Goal: Transaction & Acquisition: Obtain resource

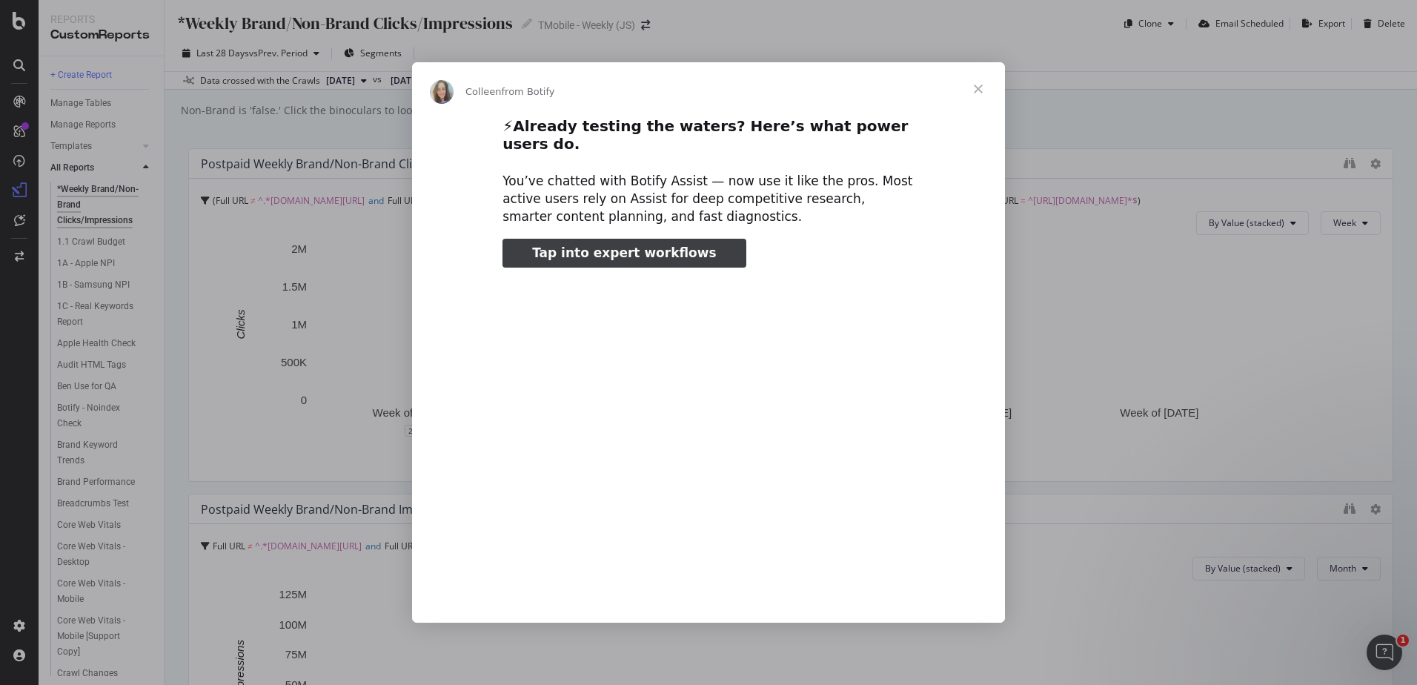
type input "112597"
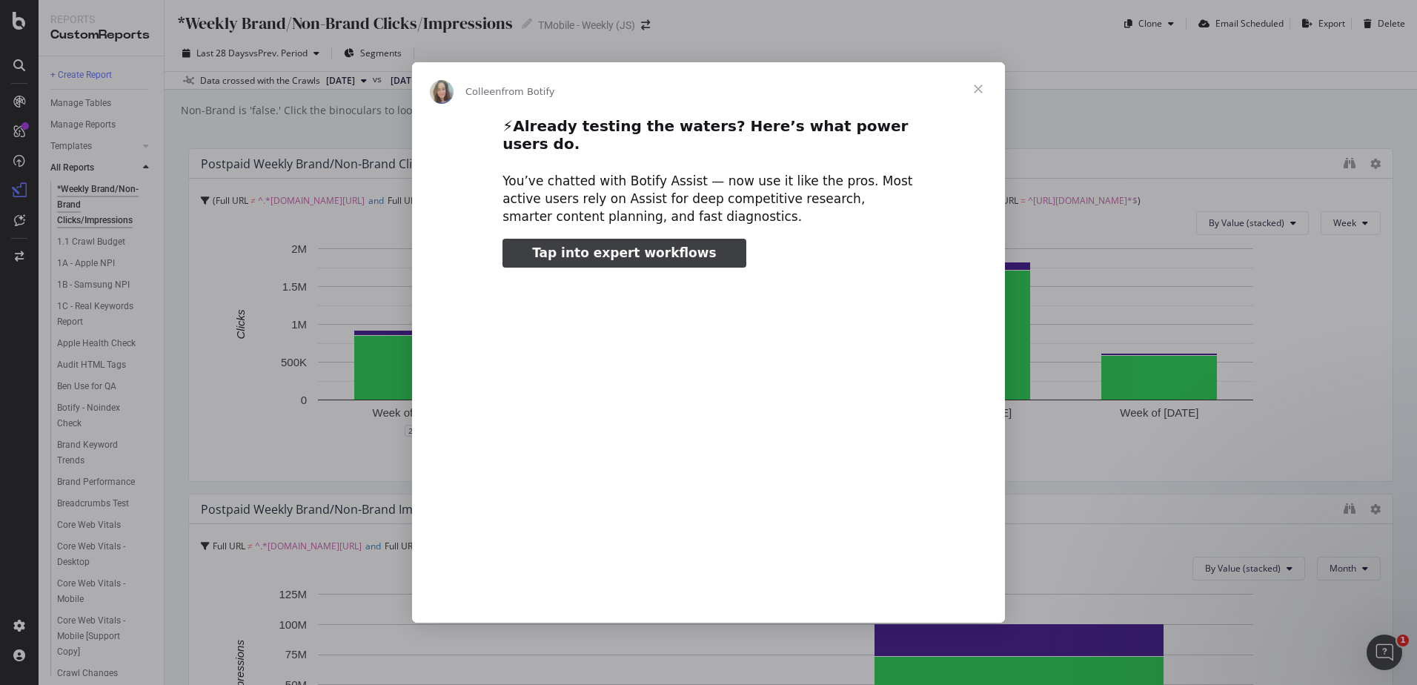
click at [979, 96] on span "Close" at bounding box center [977, 88] width 53 height 53
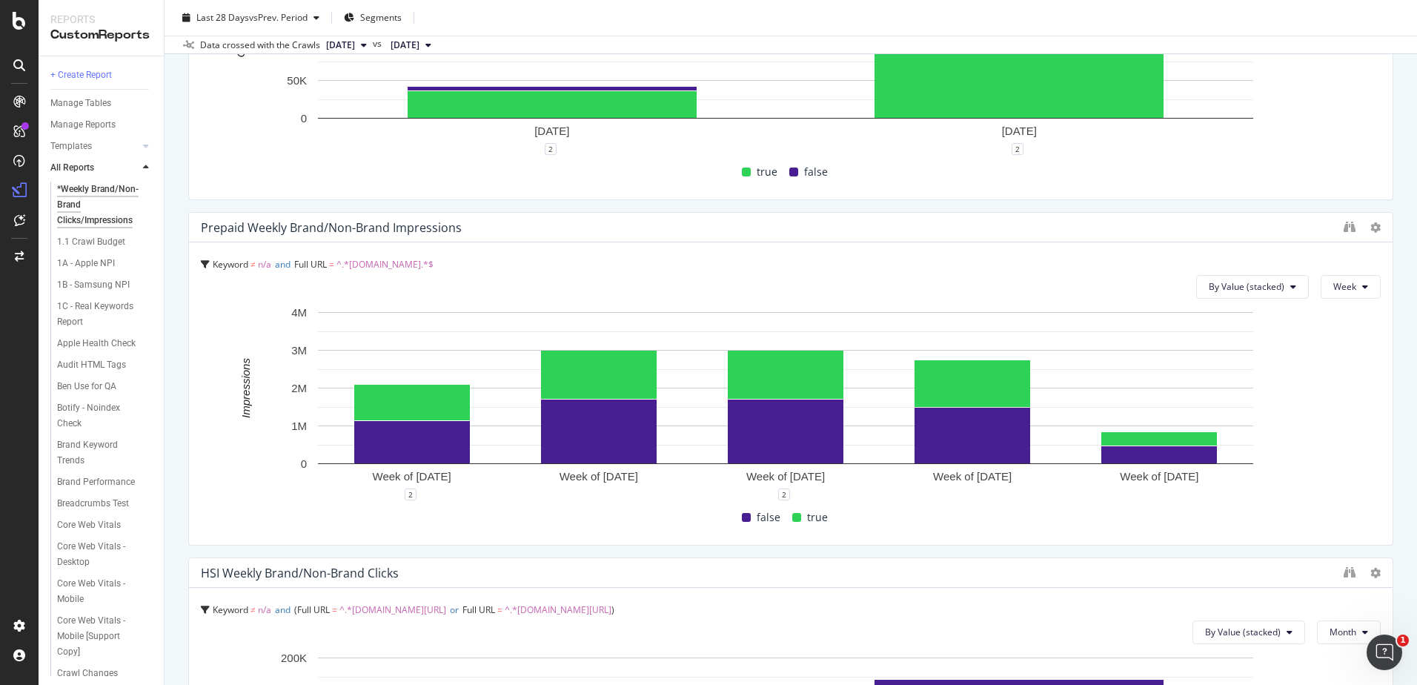
scroll to position [1037, 0]
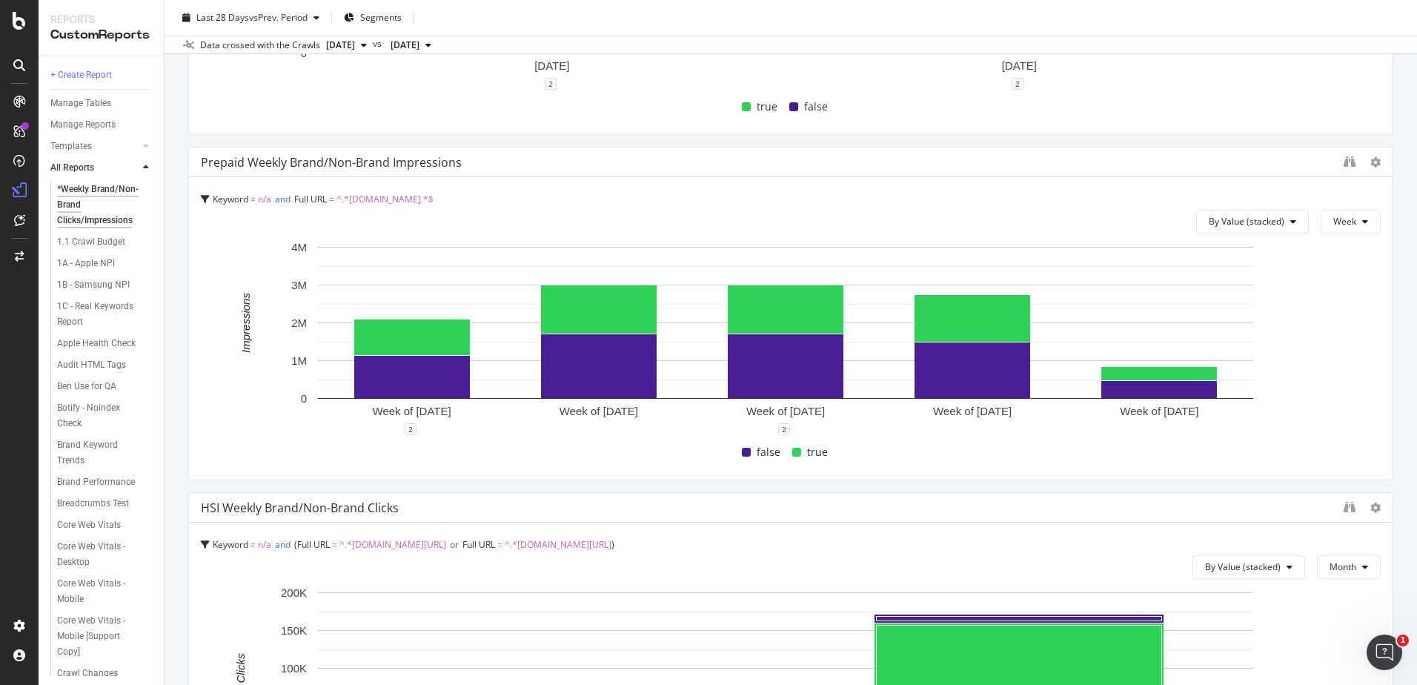
click at [585, 485] on div "Postpaid Weekly Brand/non-brand Clicks Full URL ≠ ^.*t-mobile.com/home-internet…" at bounding box center [790, 640] width 1205 height 3059
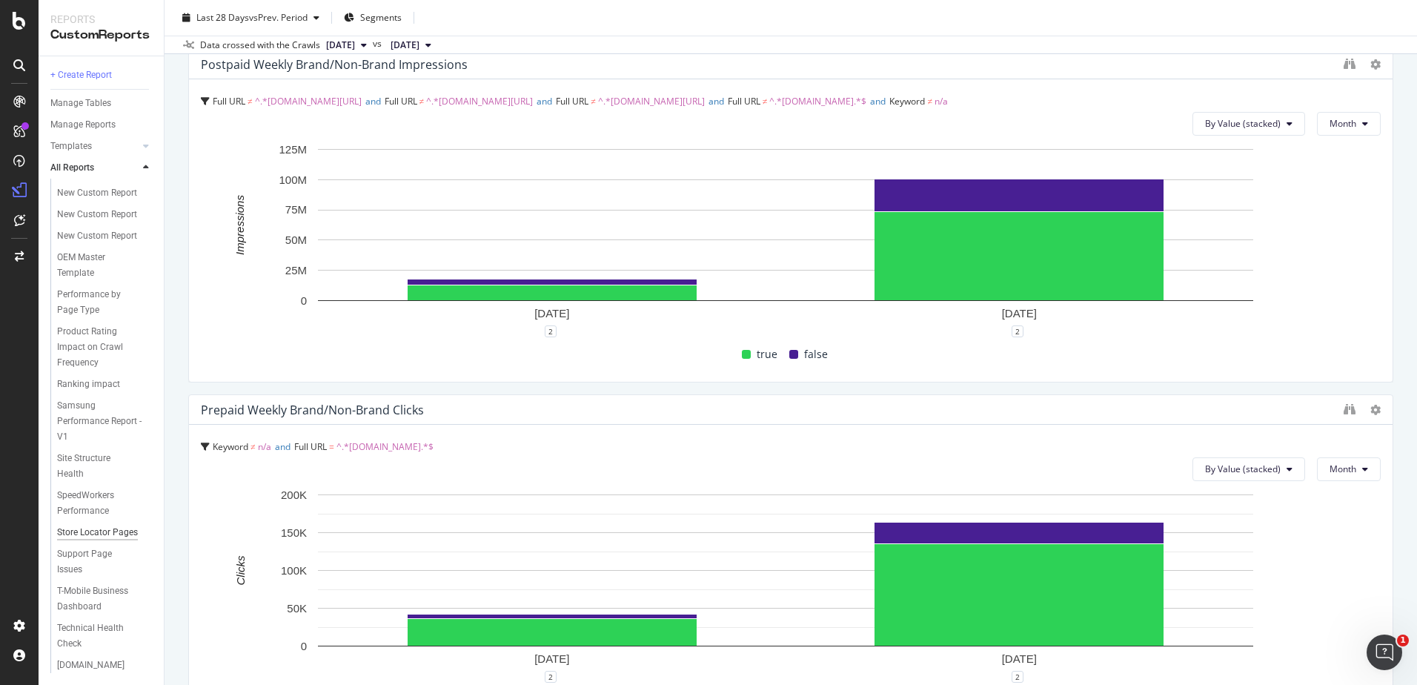
scroll to position [802, 0]
click at [84, 213] on div "RealKeywords" at bounding box center [88, 217] width 66 height 15
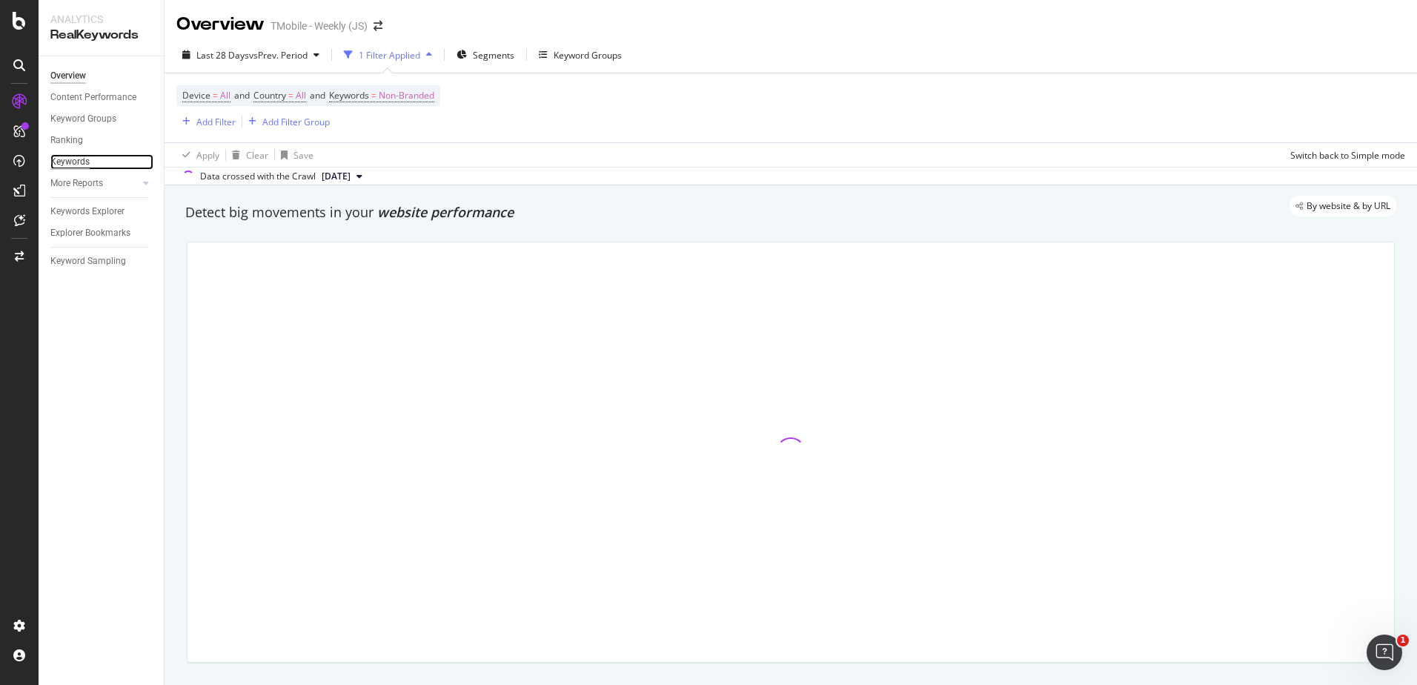
click at [84, 160] on div "Keywords" at bounding box center [69, 162] width 39 height 16
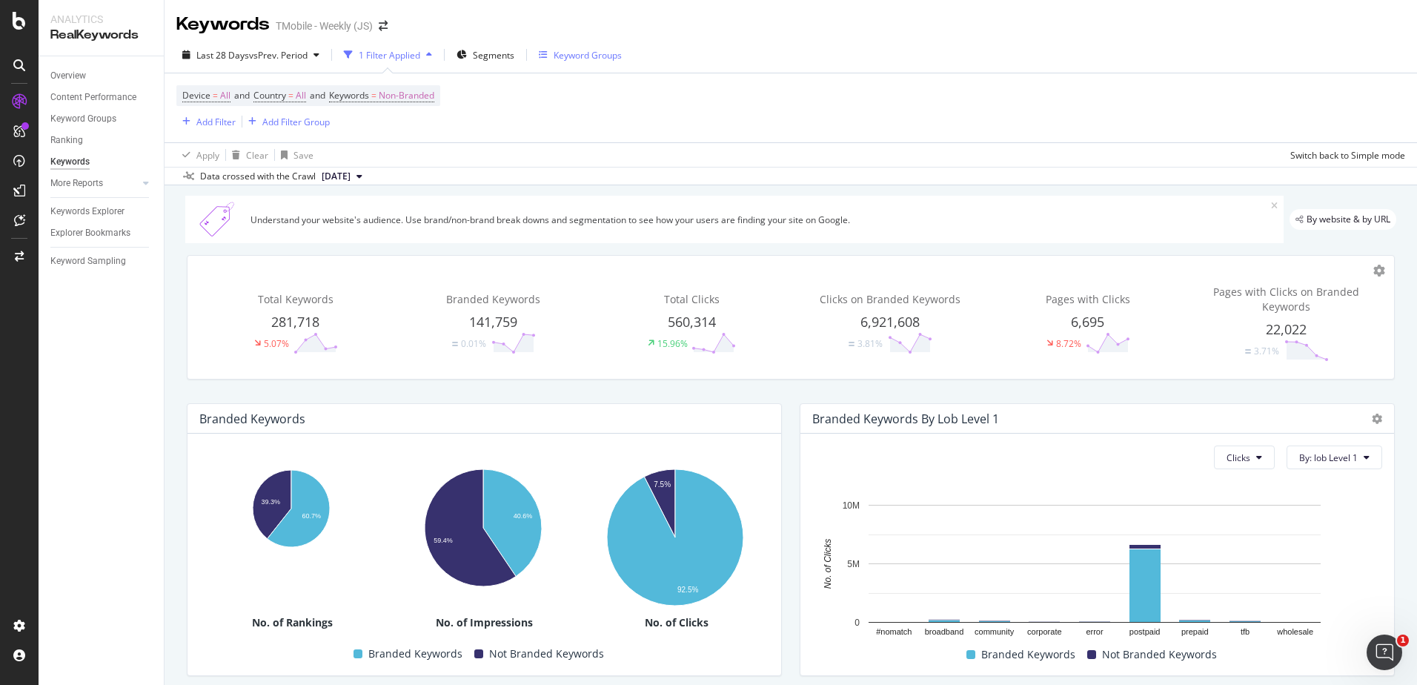
click at [588, 54] on div "Keyword Groups" at bounding box center [588, 55] width 68 height 13
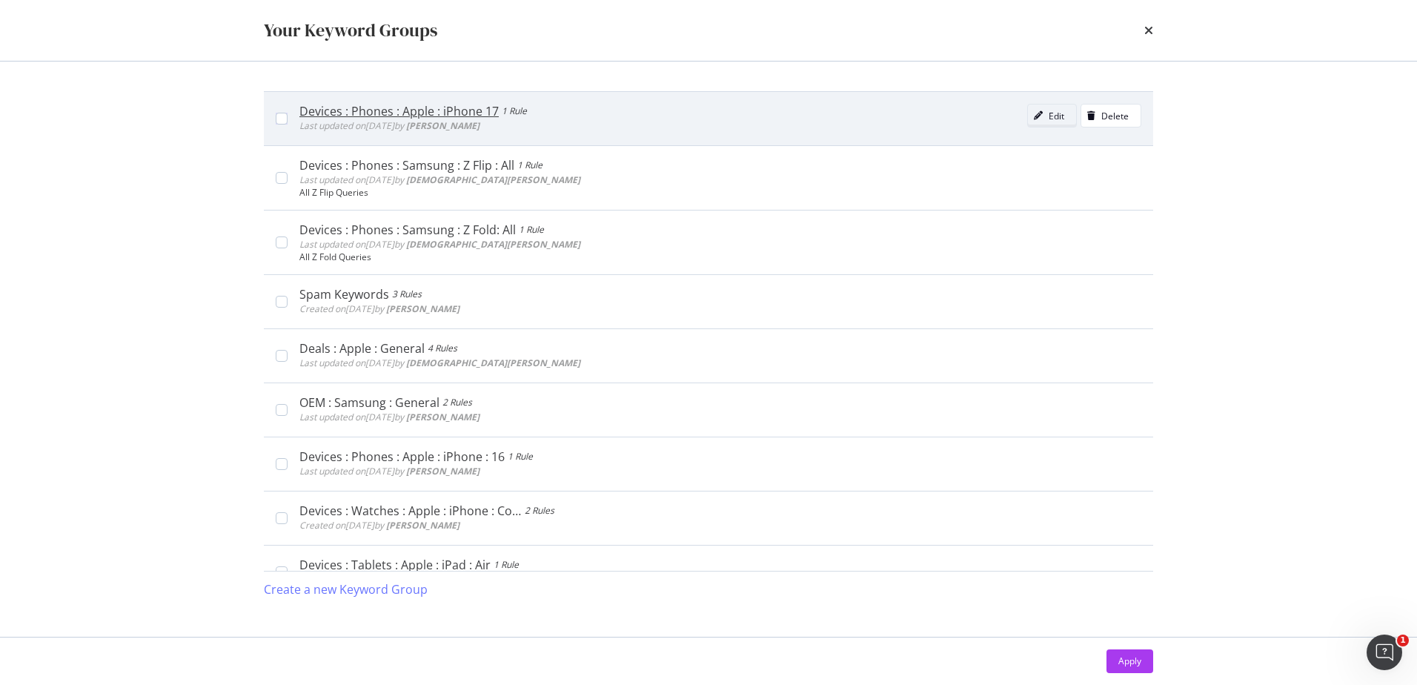
click at [1049, 114] on div "Edit" at bounding box center [1057, 116] width 16 height 13
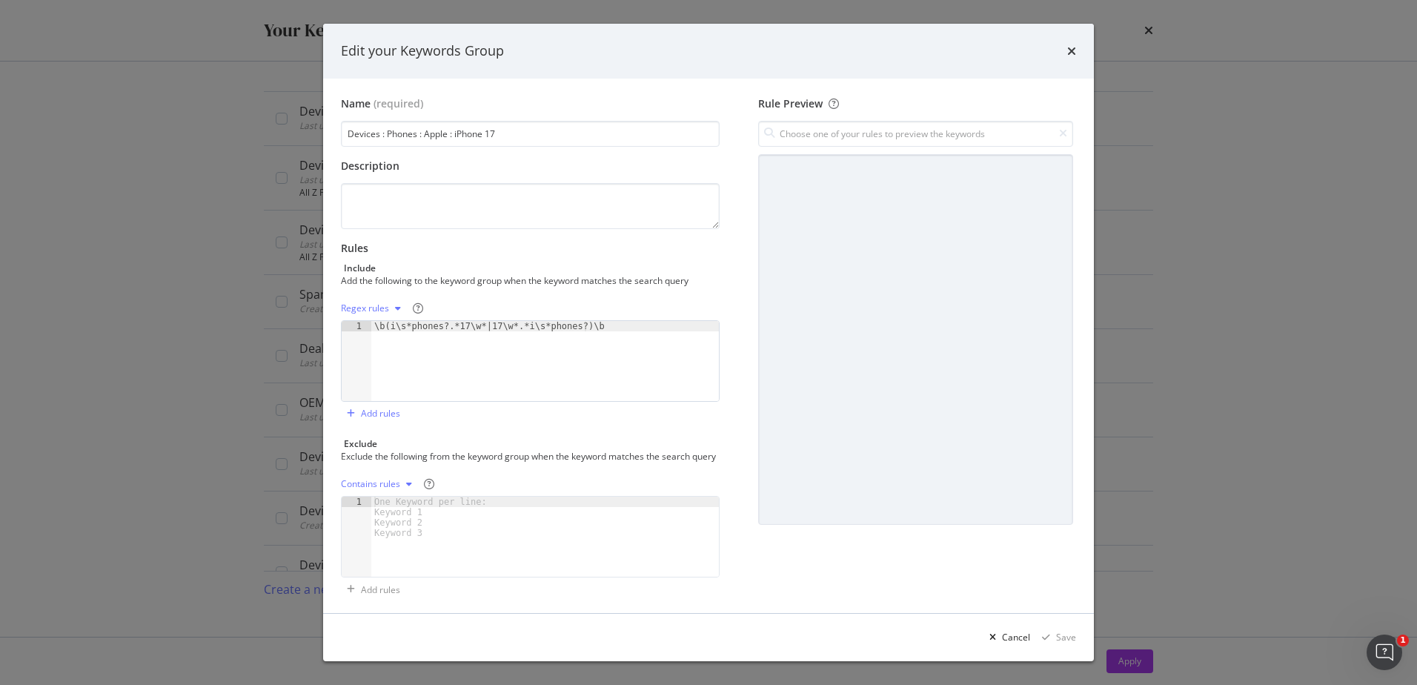
click at [1066, 50] on div "Edit your Keywords Group" at bounding box center [708, 50] width 735 height 19
click at [1072, 49] on icon "times" at bounding box center [1071, 51] width 9 height 12
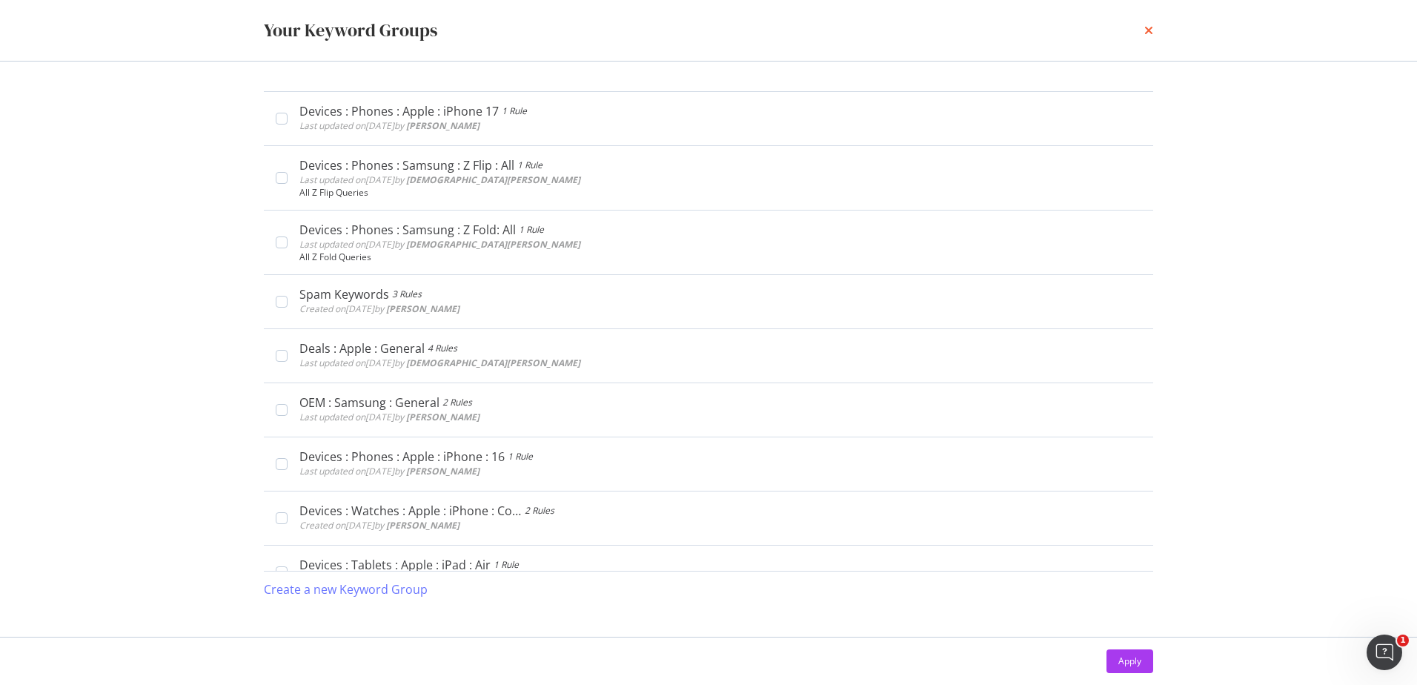
click at [1145, 32] on icon "times" at bounding box center [1148, 30] width 9 height 12
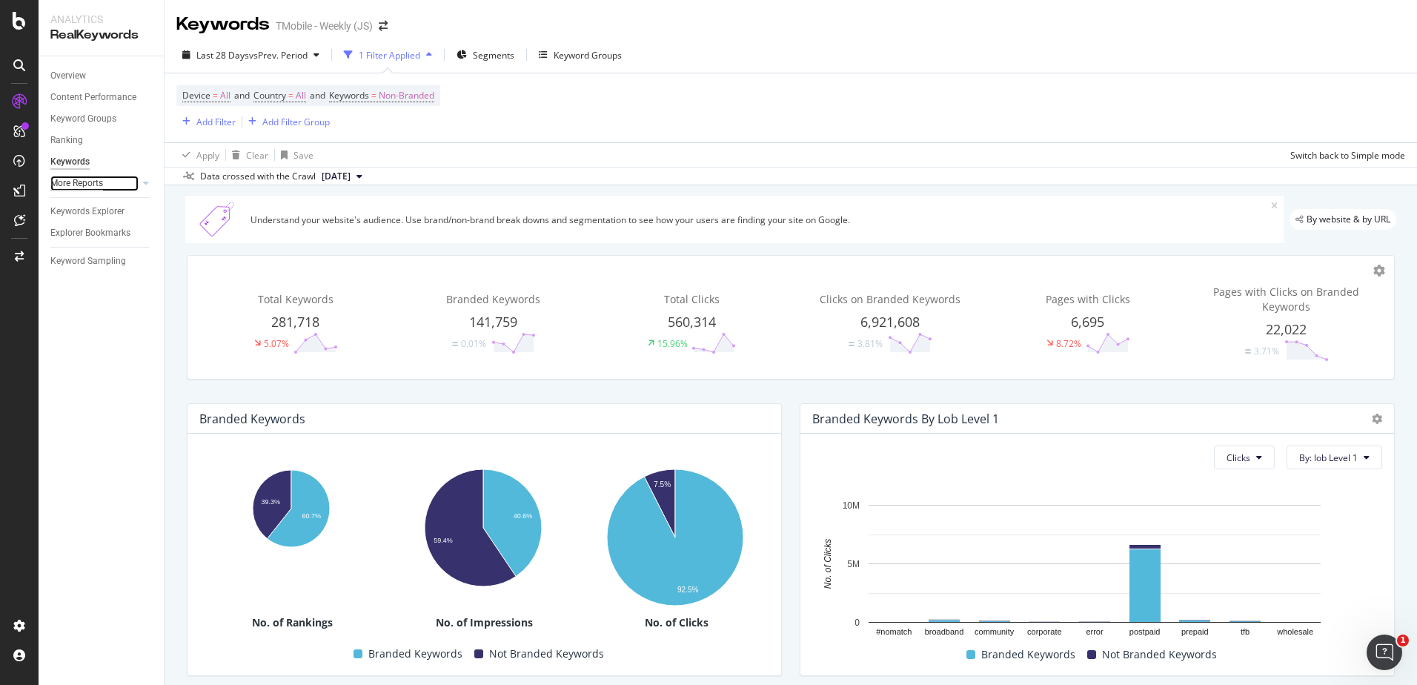
click at [100, 181] on div "More Reports" at bounding box center [76, 184] width 53 height 16
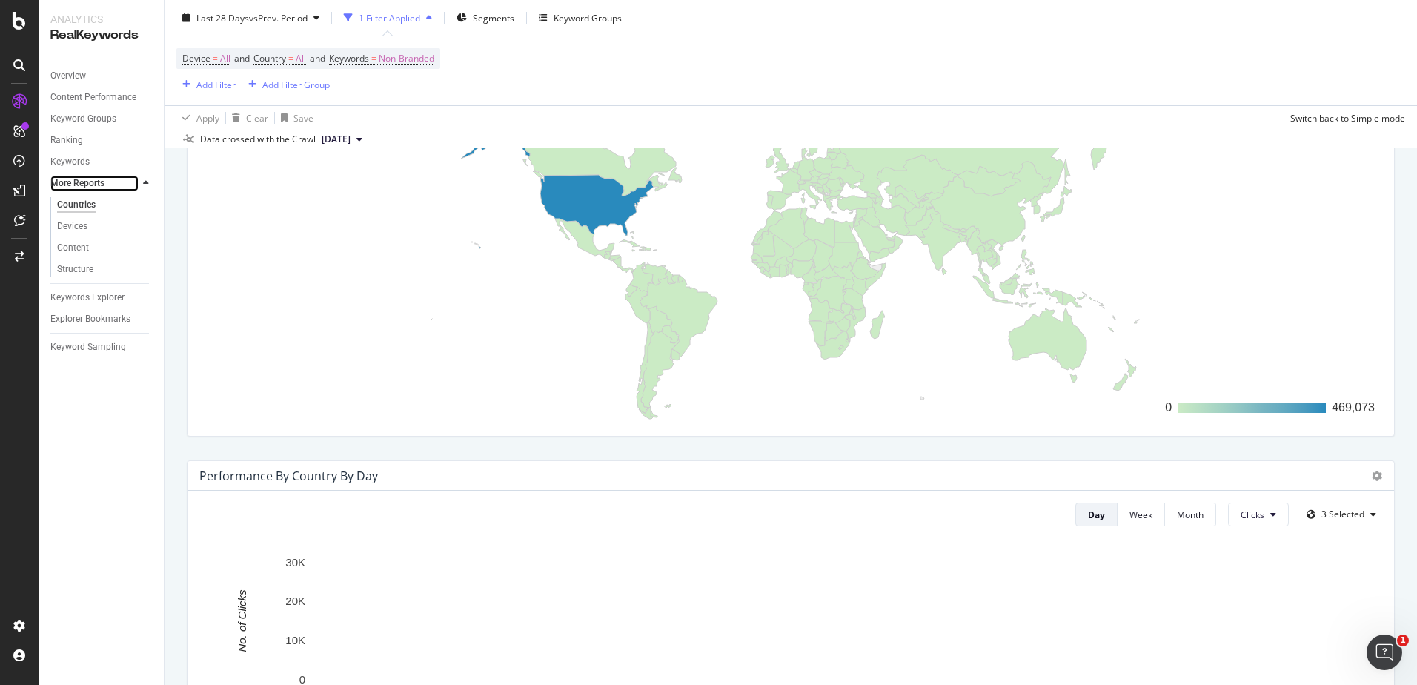
scroll to position [148, 0]
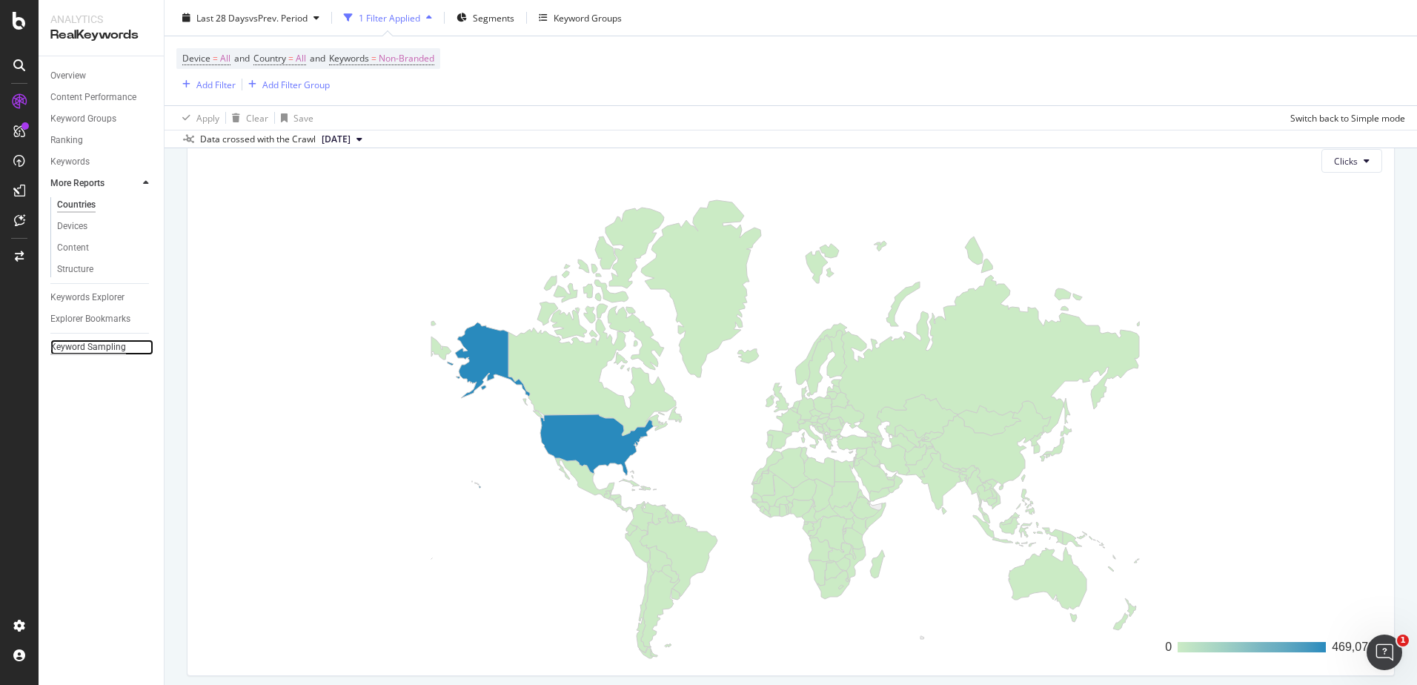
click at [101, 347] on div "Keyword Sampling" at bounding box center [88, 347] width 76 height 16
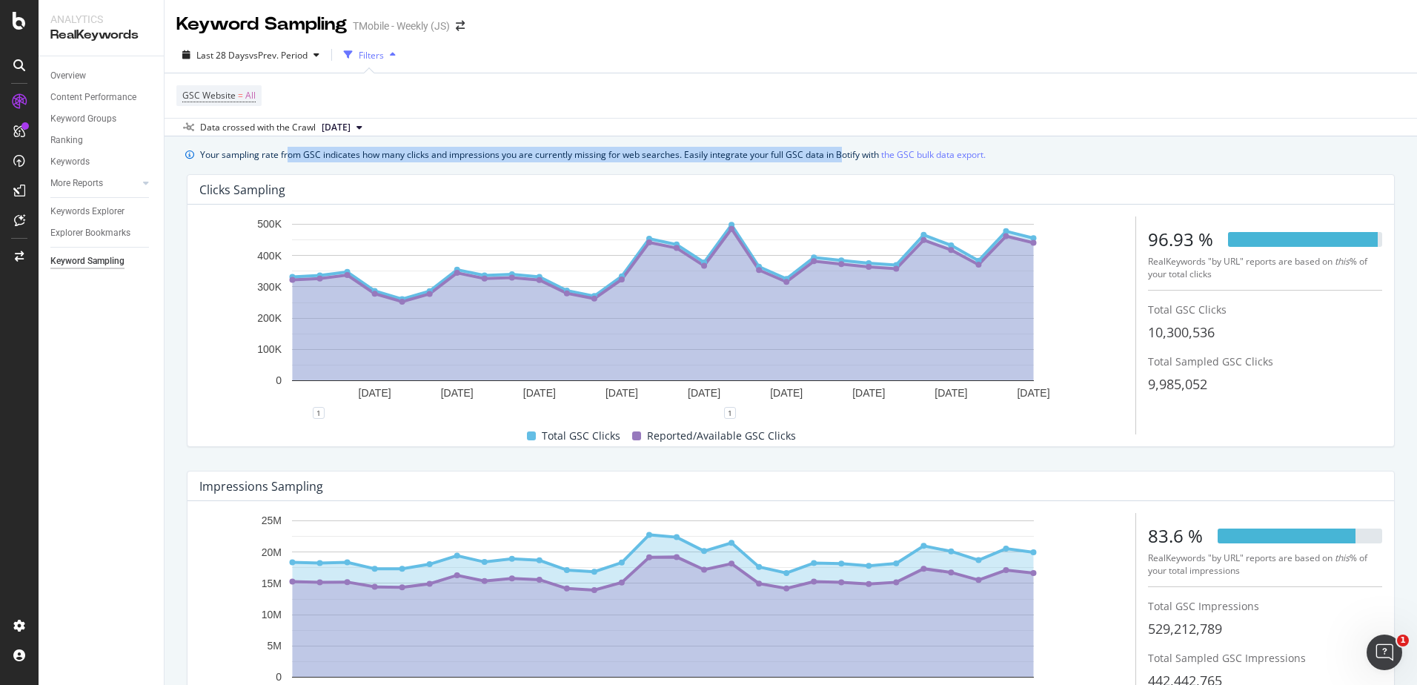
drag, startPoint x: 301, startPoint y: 157, endPoint x: 841, endPoint y: 157, distance: 540.2
click at [841, 157] on div "Your sampling rate from GSC indicates how many clicks and impressions you are c…" at bounding box center [592, 155] width 785 height 16
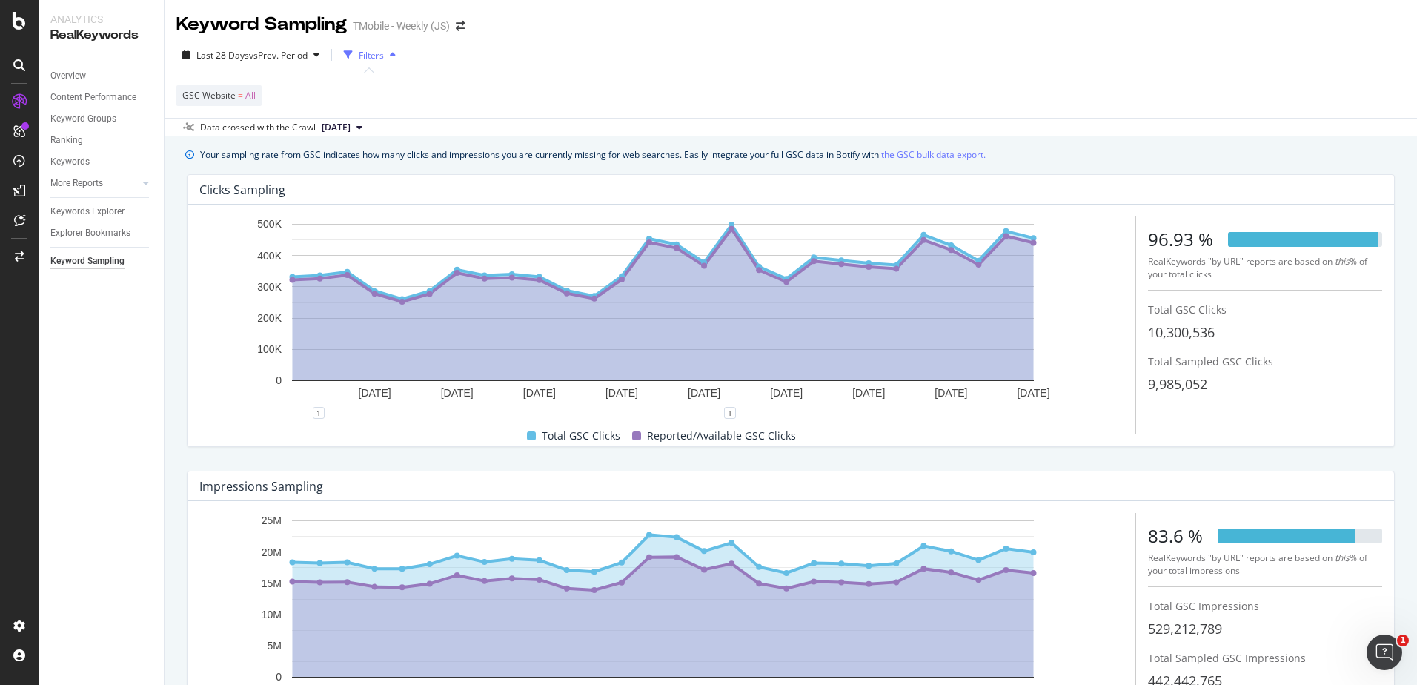
click at [949, 96] on div "GSC Website = All" at bounding box center [790, 95] width 1229 height 44
drag, startPoint x: 701, startPoint y: 154, endPoint x: 861, endPoint y: 154, distance: 160.1
click at [861, 154] on div "Your sampling rate from GSC indicates how many clicks and impressions you are c…" at bounding box center [592, 155] width 785 height 16
drag, startPoint x: 861, startPoint y: 154, endPoint x: 934, endPoint y: 155, distance: 73.4
click at [934, 155] on link "the GSC bulk data export." at bounding box center [933, 155] width 104 height 16
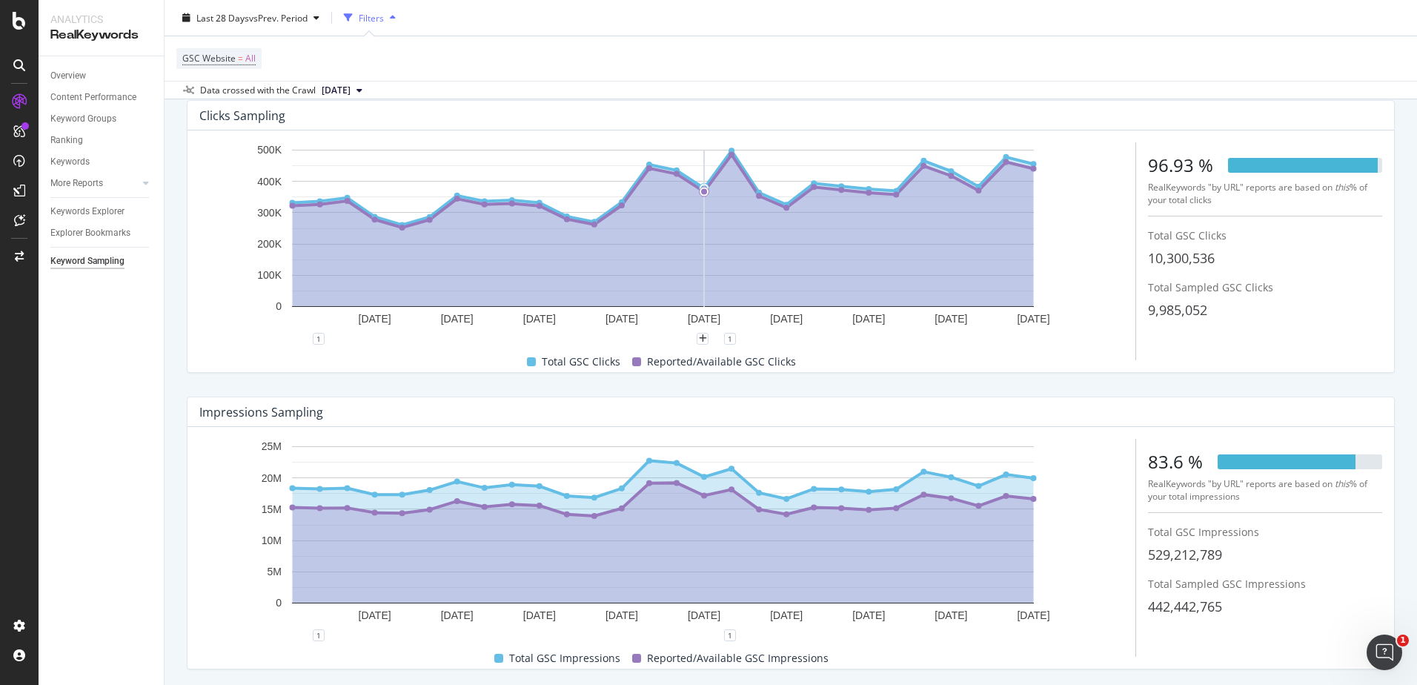
scroll to position [122, 0]
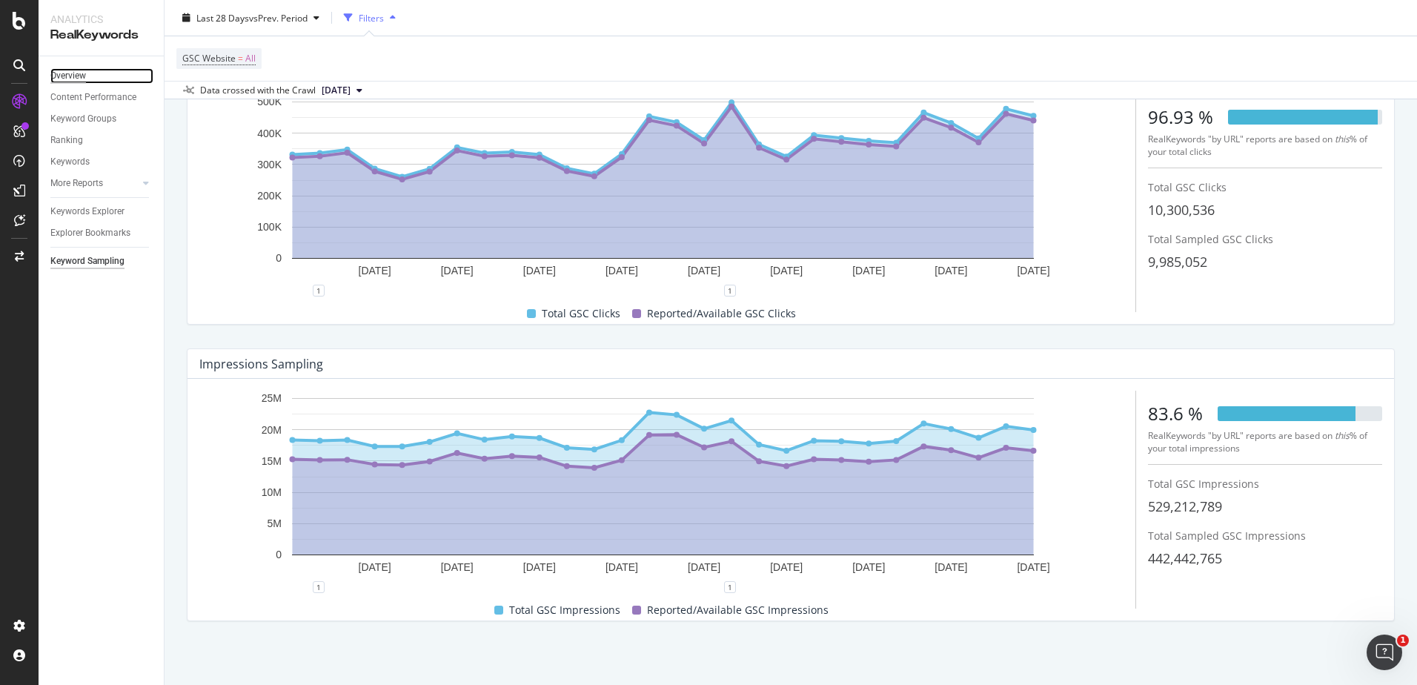
click at [74, 81] on div "Overview" at bounding box center [68, 76] width 36 height 16
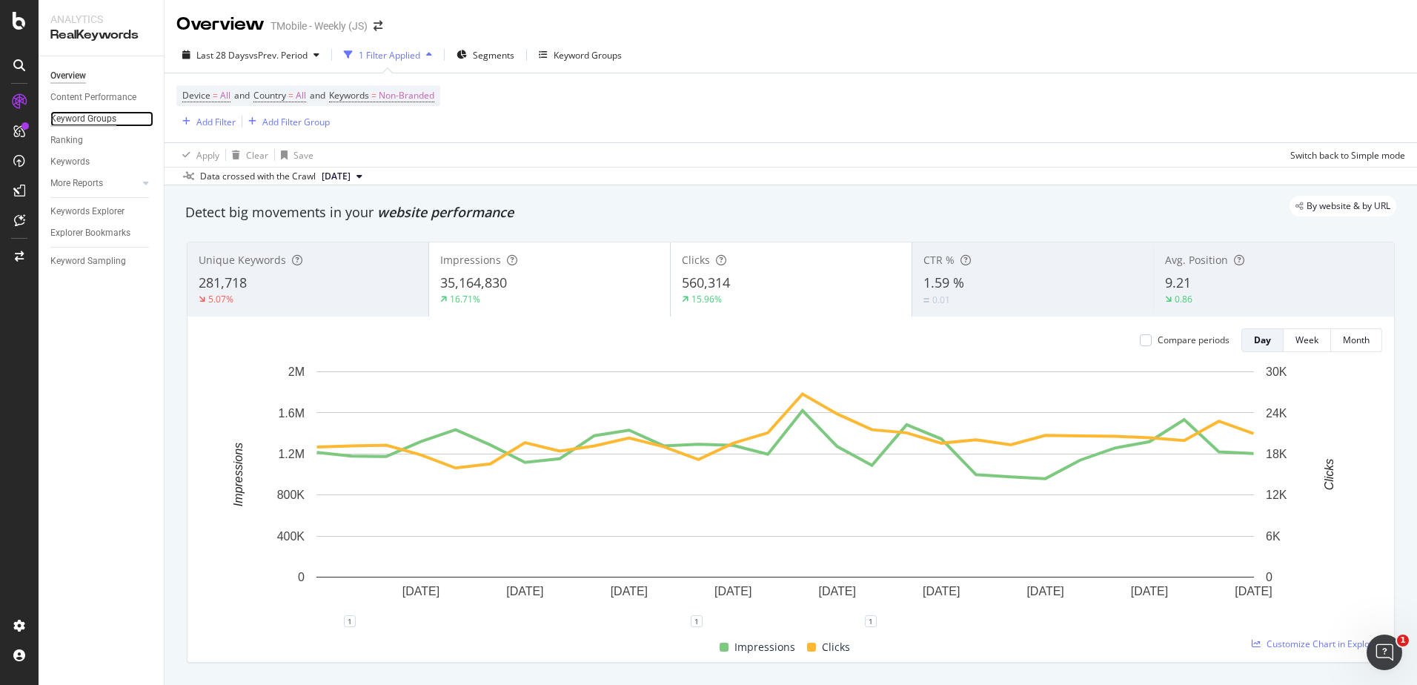
click at [101, 121] on div "Keyword Groups" at bounding box center [83, 119] width 66 height 16
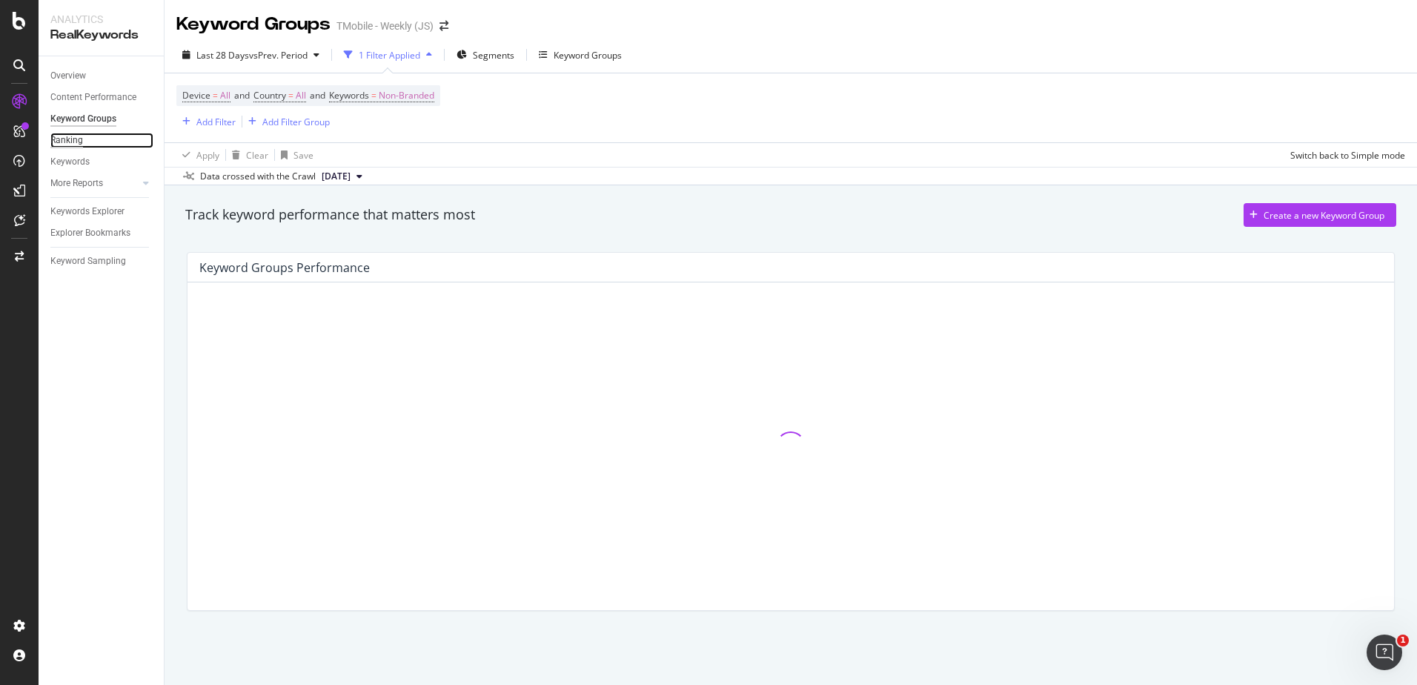
click at [71, 142] on div "Ranking" at bounding box center [66, 141] width 33 height 16
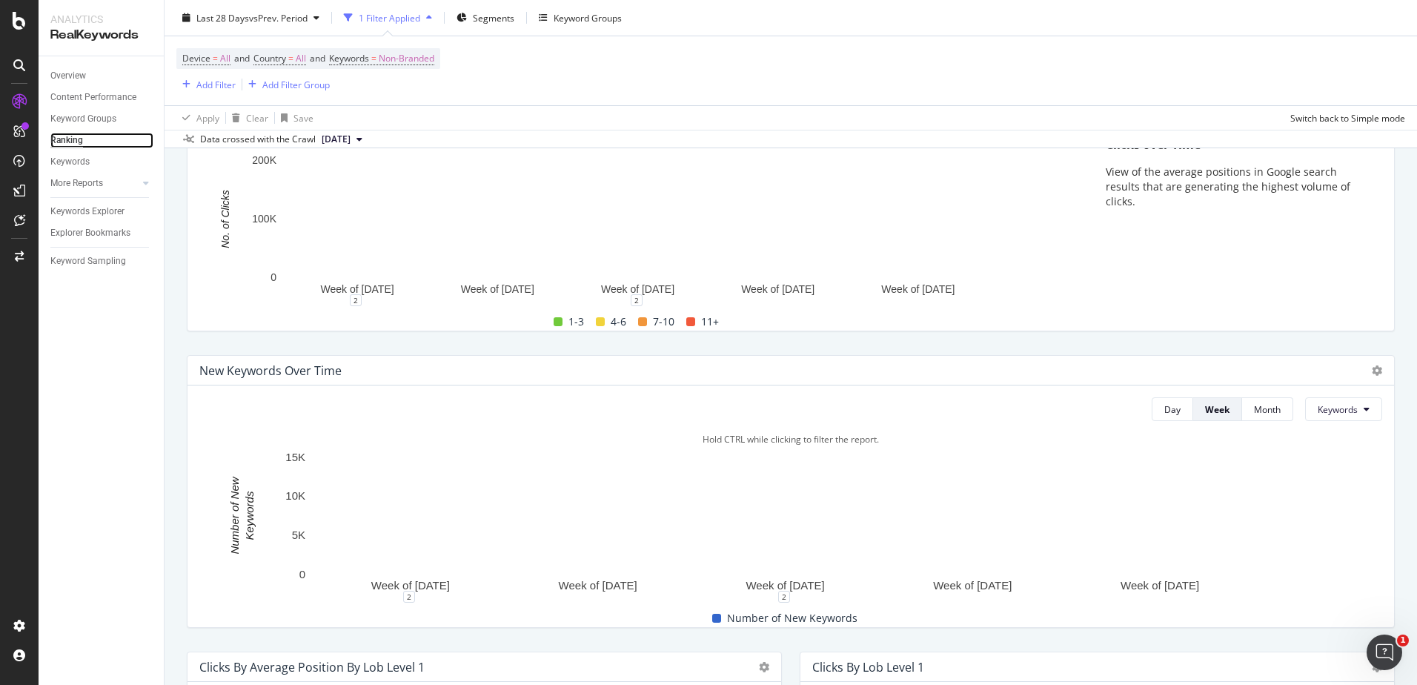
scroll to position [55, 0]
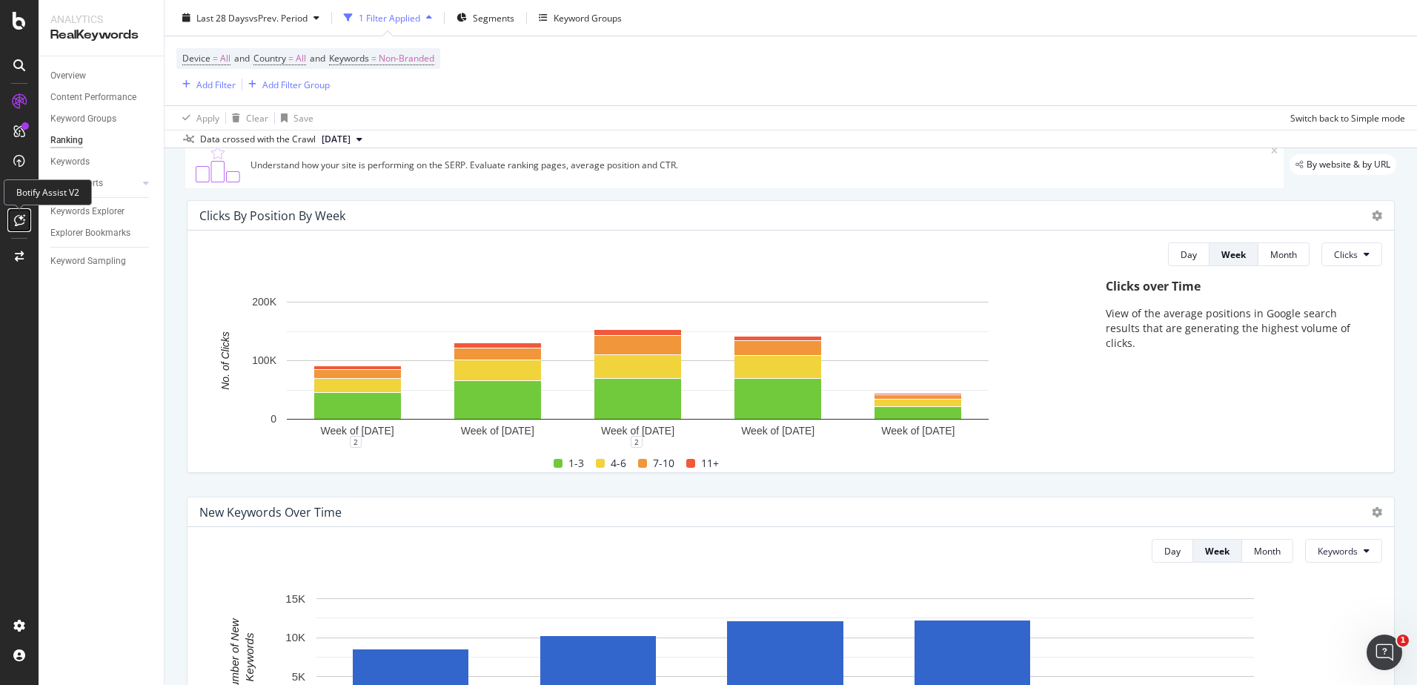
click at [17, 214] on icon at bounding box center [19, 220] width 11 height 12
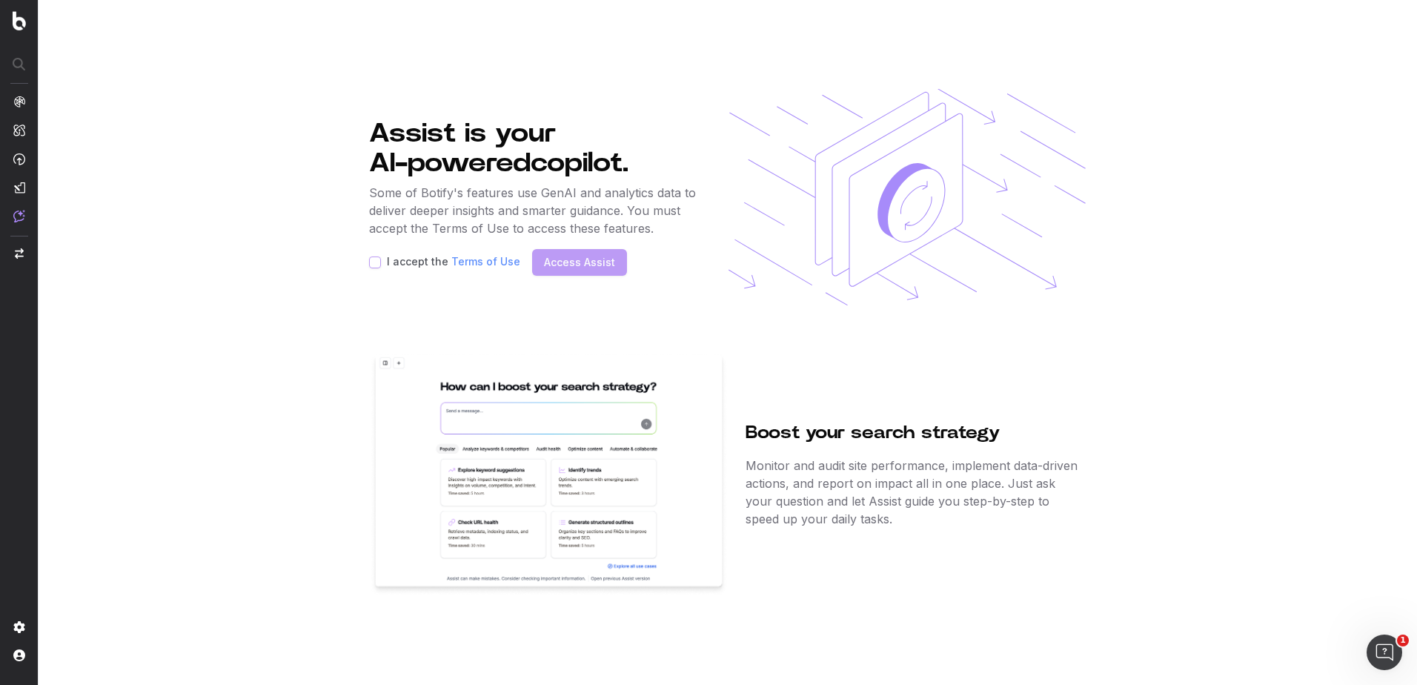
click at [399, 259] on label "I accept the Terms of Use" at bounding box center [453, 262] width 133 height 12
click at [577, 267] on div "I accept the Terms of Use Access Assist" at bounding box center [535, 262] width 332 height 27
click at [442, 257] on label "I accept the Terms of Use" at bounding box center [453, 262] width 133 height 12
click at [406, 265] on label "I accept the Terms of Use" at bounding box center [453, 262] width 133 height 12
click at [485, 261] on link "Terms of Use" at bounding box center [485, 261] width 69 height 13
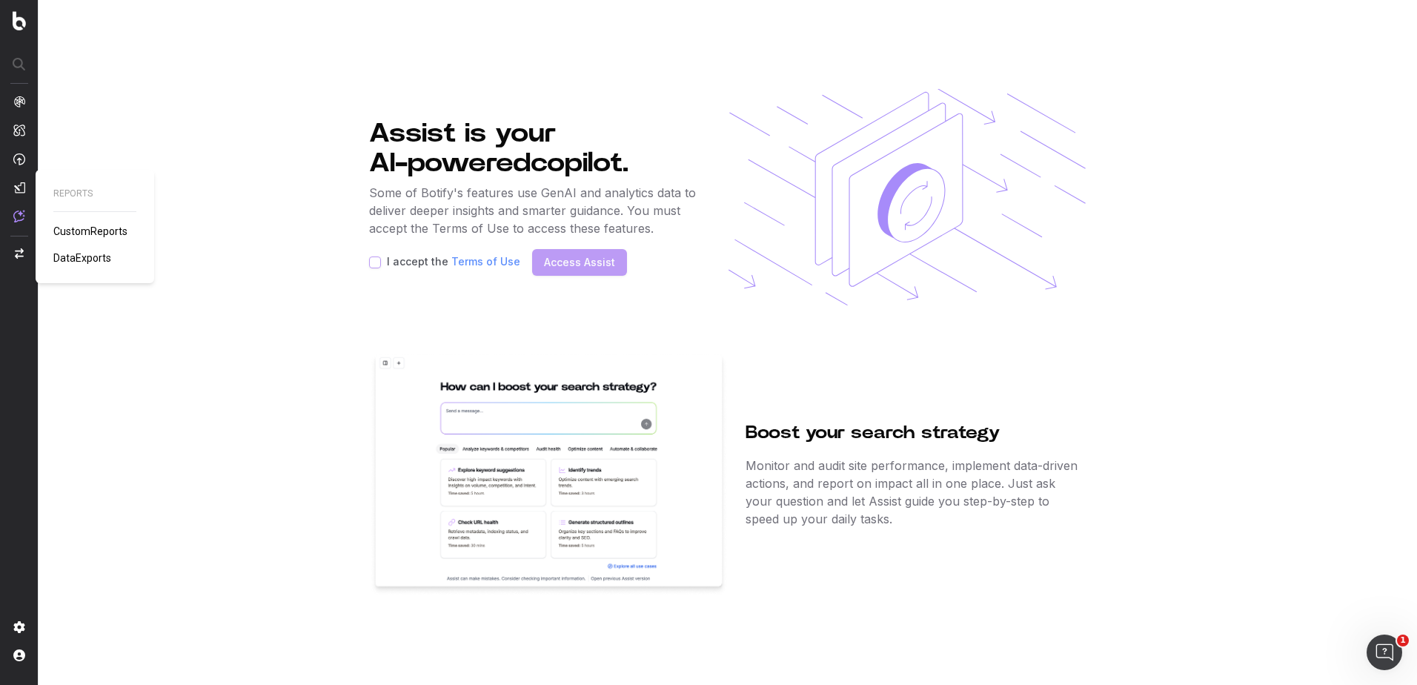
click at [75, 256] on span "DataExports" at bounding box center [82, 258] width 58 height 12
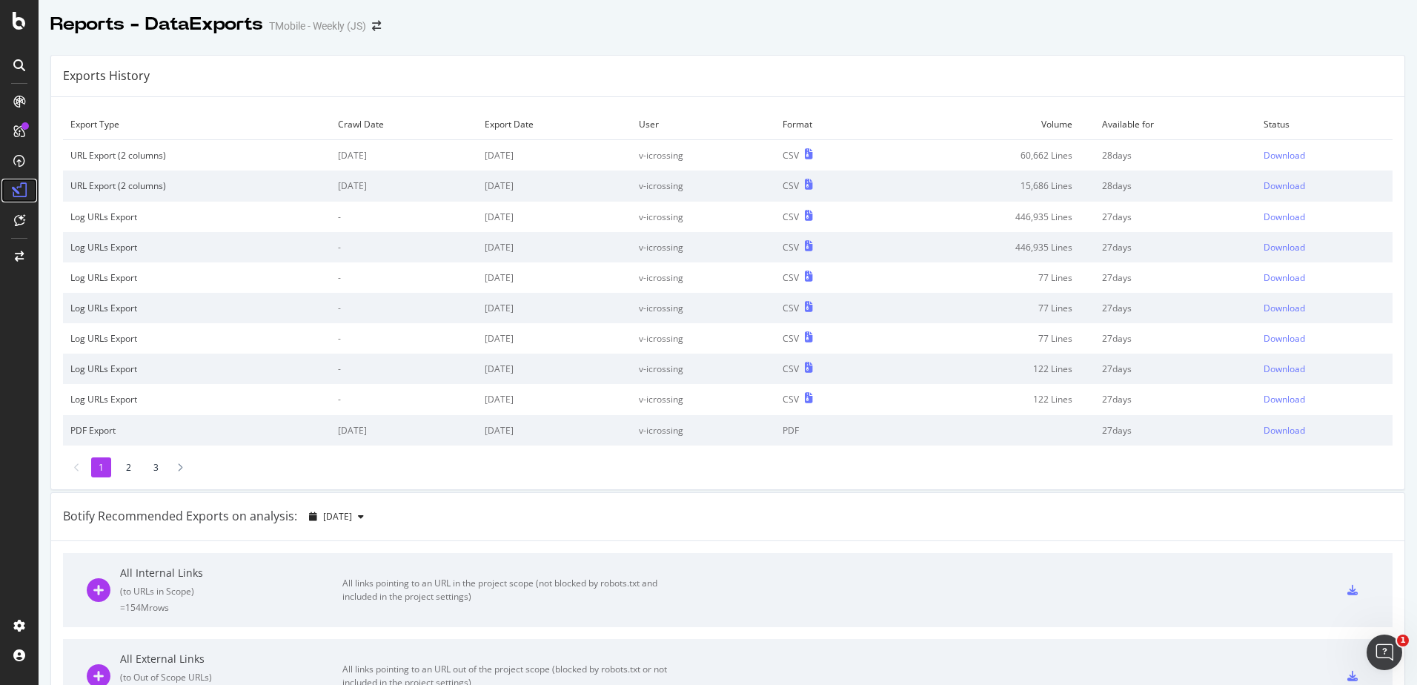
click at [21, 189] on icon at bounding box center [19, 190] width 15 height 15
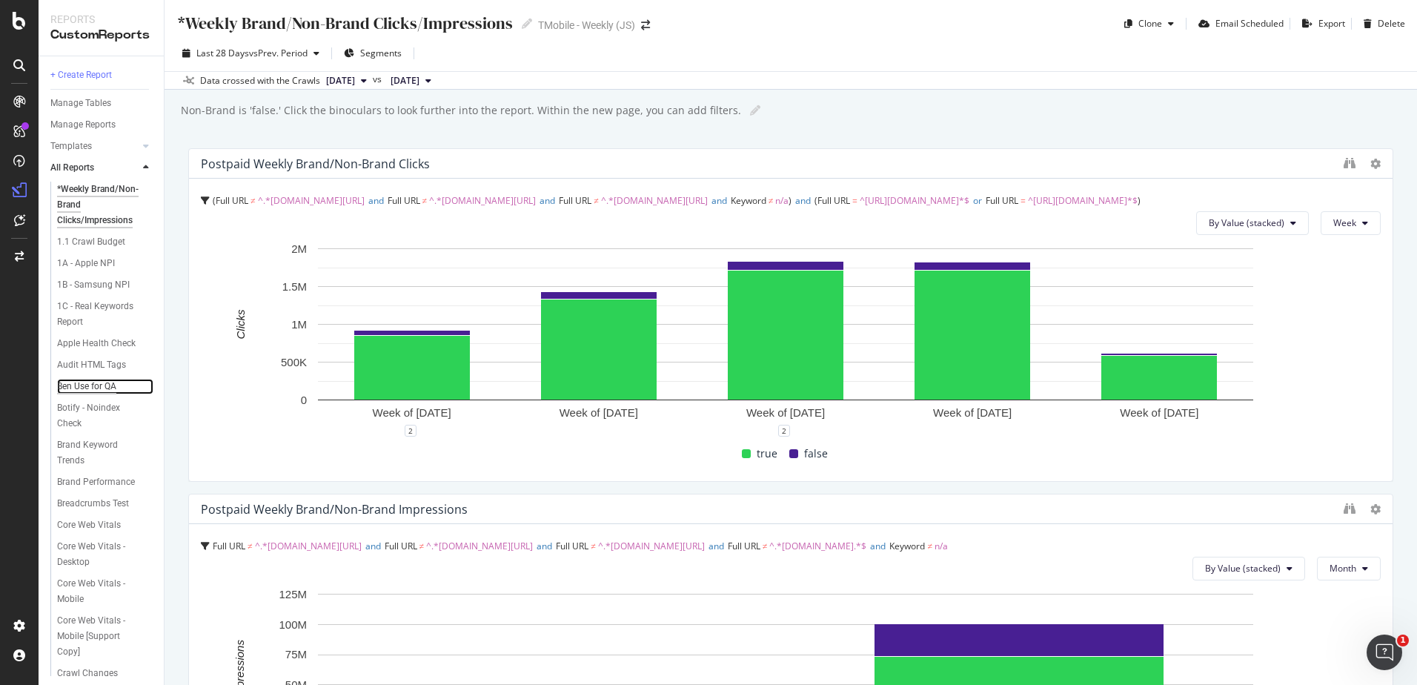
click at [107, 394] on div "Ben Use for QA" at bounding box center [86, 387] width 59 height 16
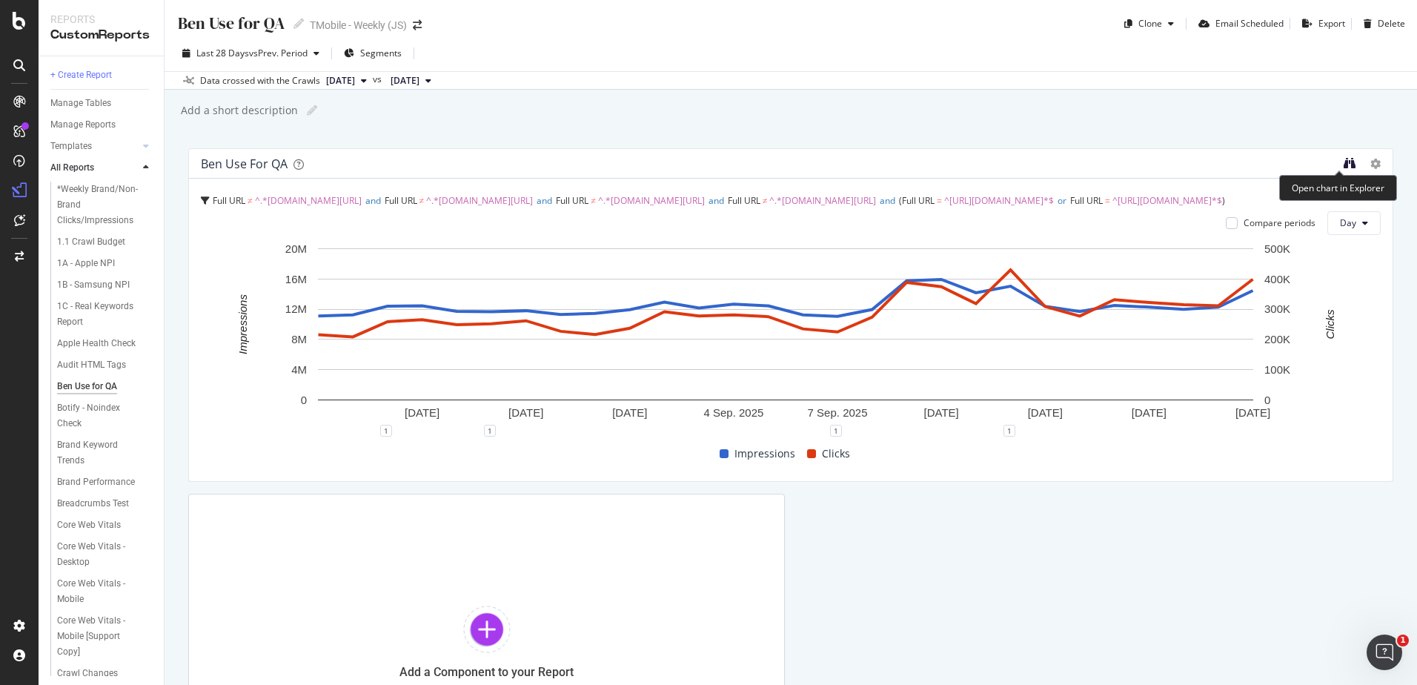
click at [1343, 162] on icon "binoculars" at bounding box center [1349, 163] width 12 height 12
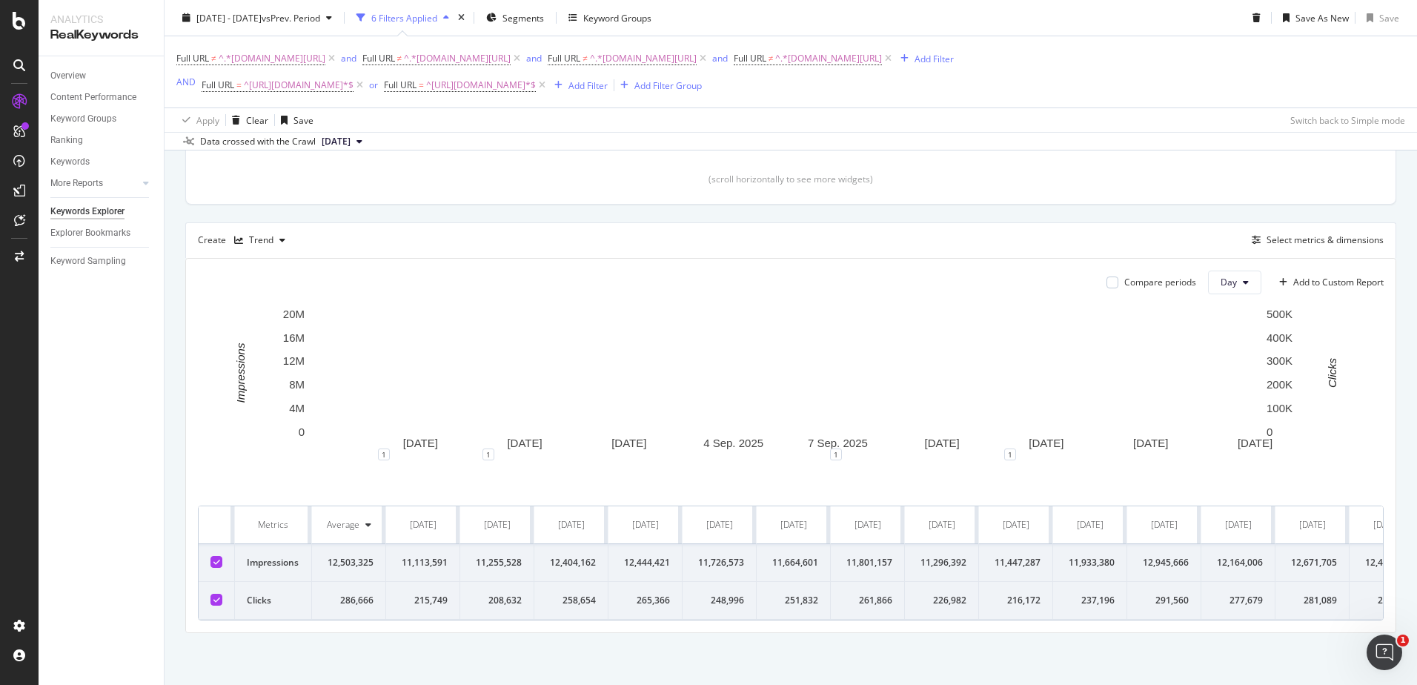
scroll to position [407, 0]
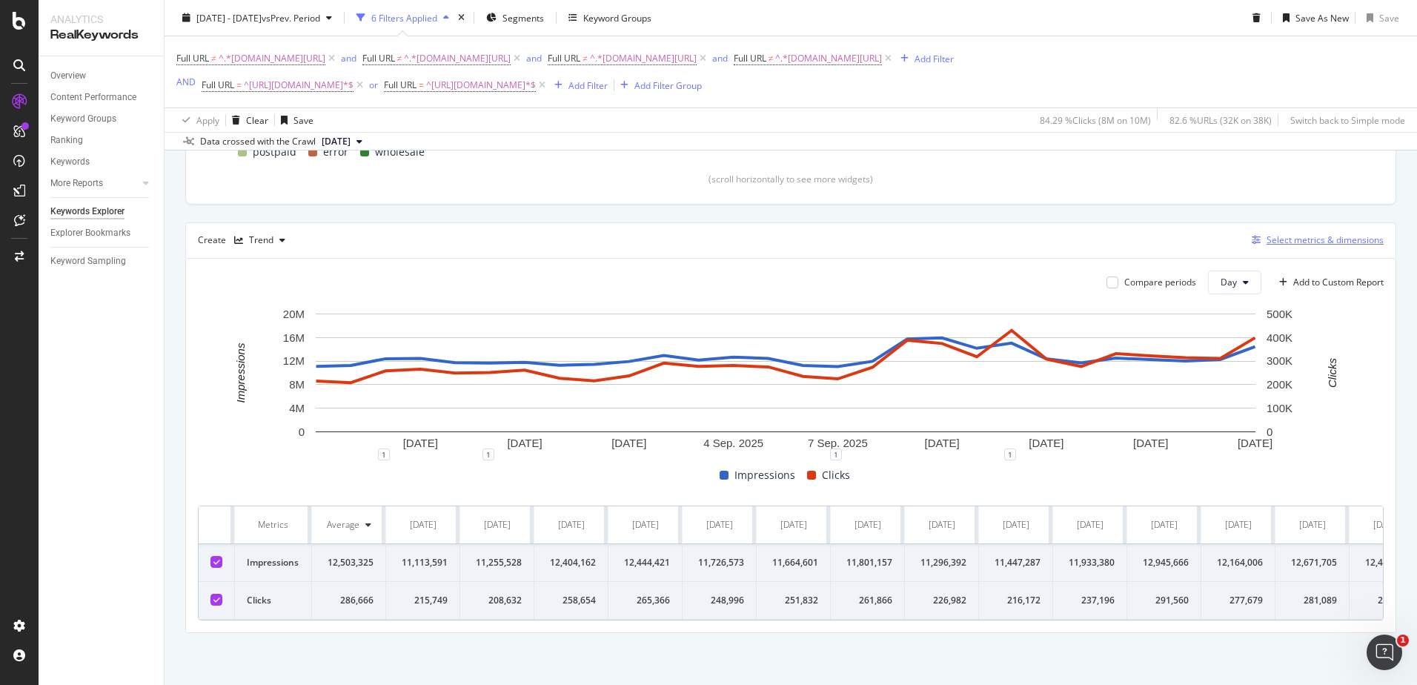
click at [1306, 233] on div "Select metrics & dimensions" at bounding box center [1324, 239] width 117 height 13
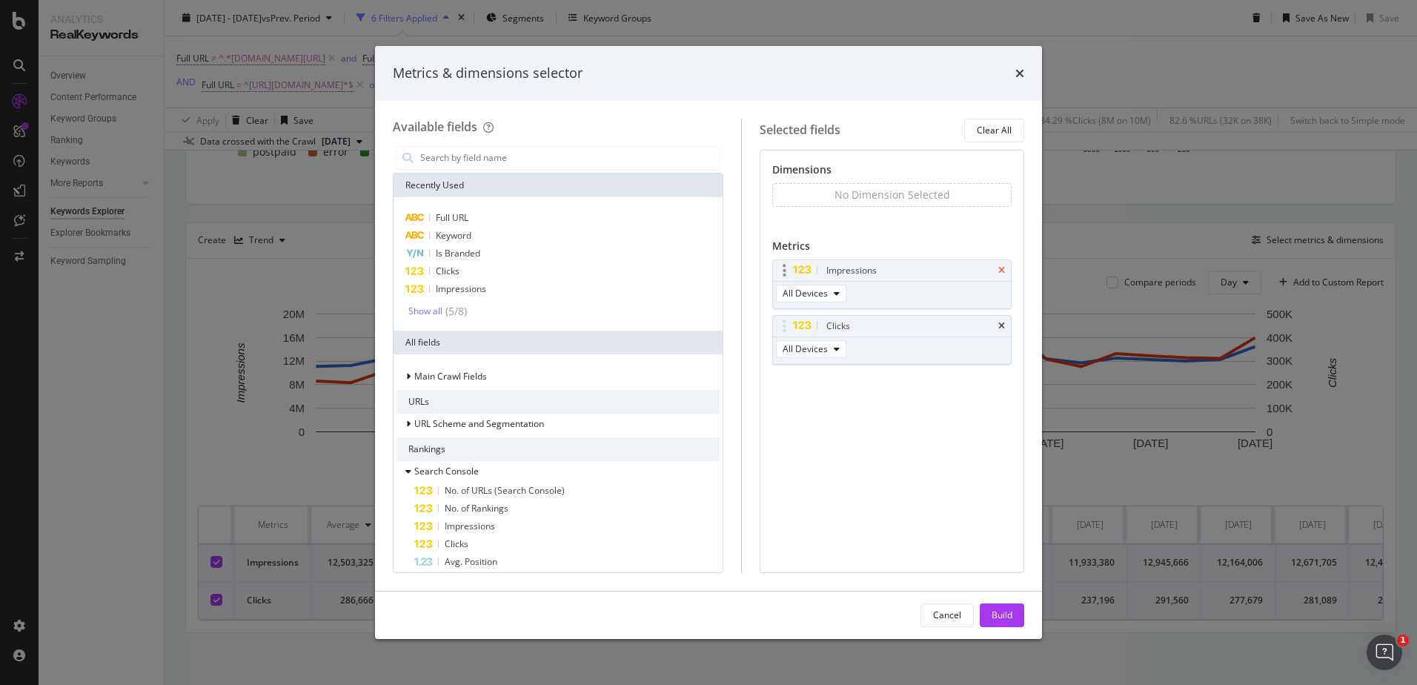
click at [1001, 268] on icon "times" at bounding box center [1001, 270] width 7 height 9
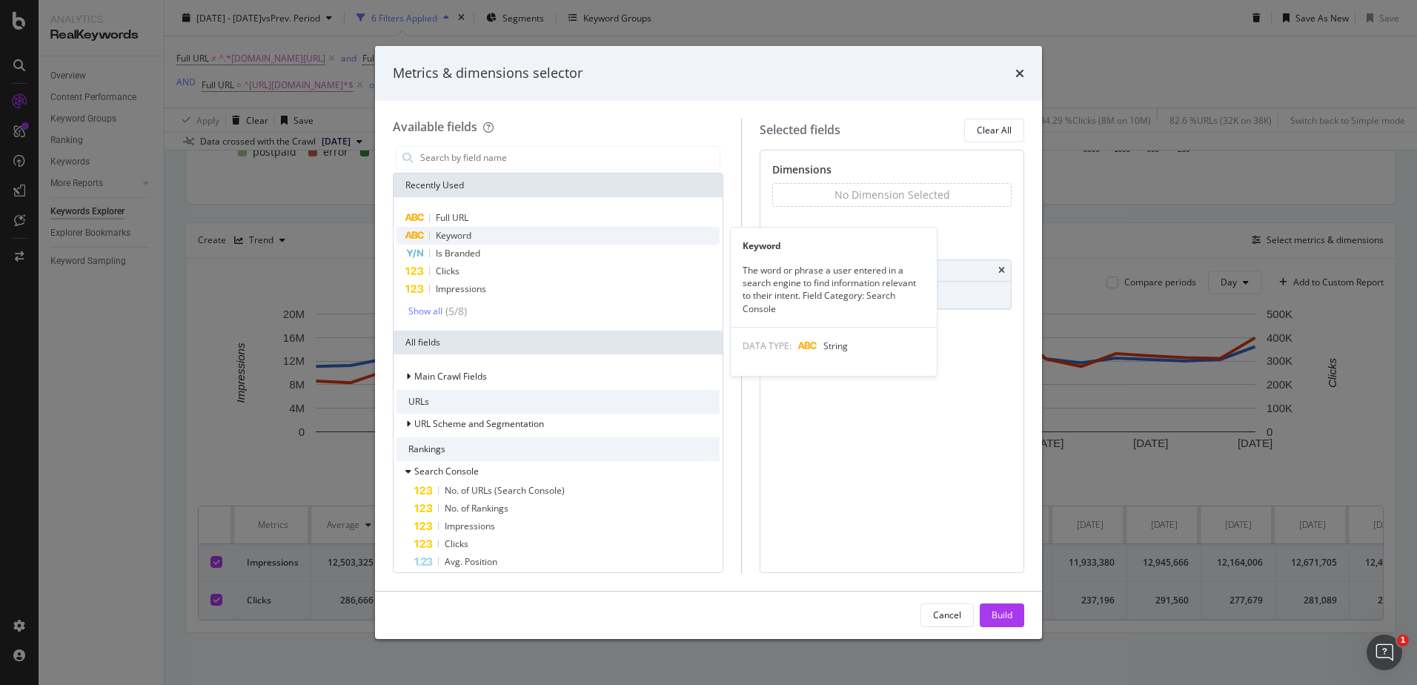
click at [445, 233] on span "Keyword" at bounding box center [454, 235] width 36 height 13
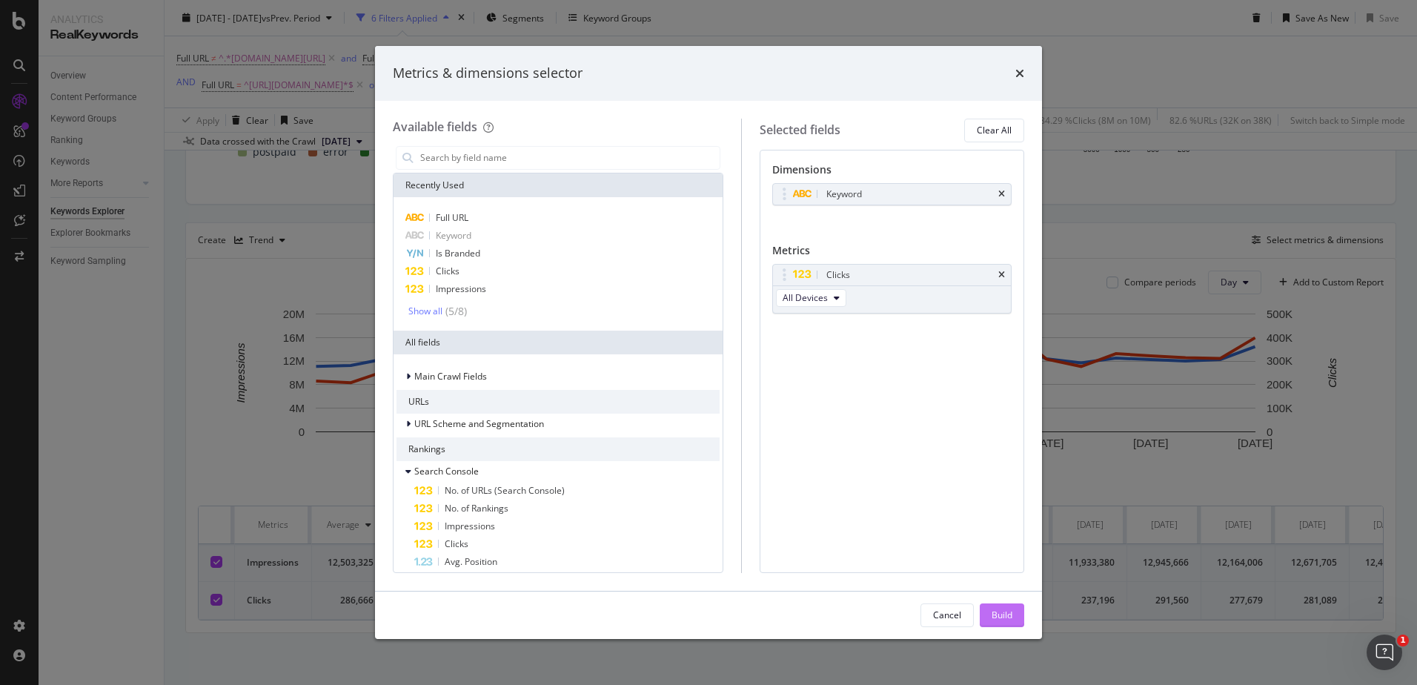
click at [993, 614] on div "Build" at bounding box center [1001, 614] width 21 height 13
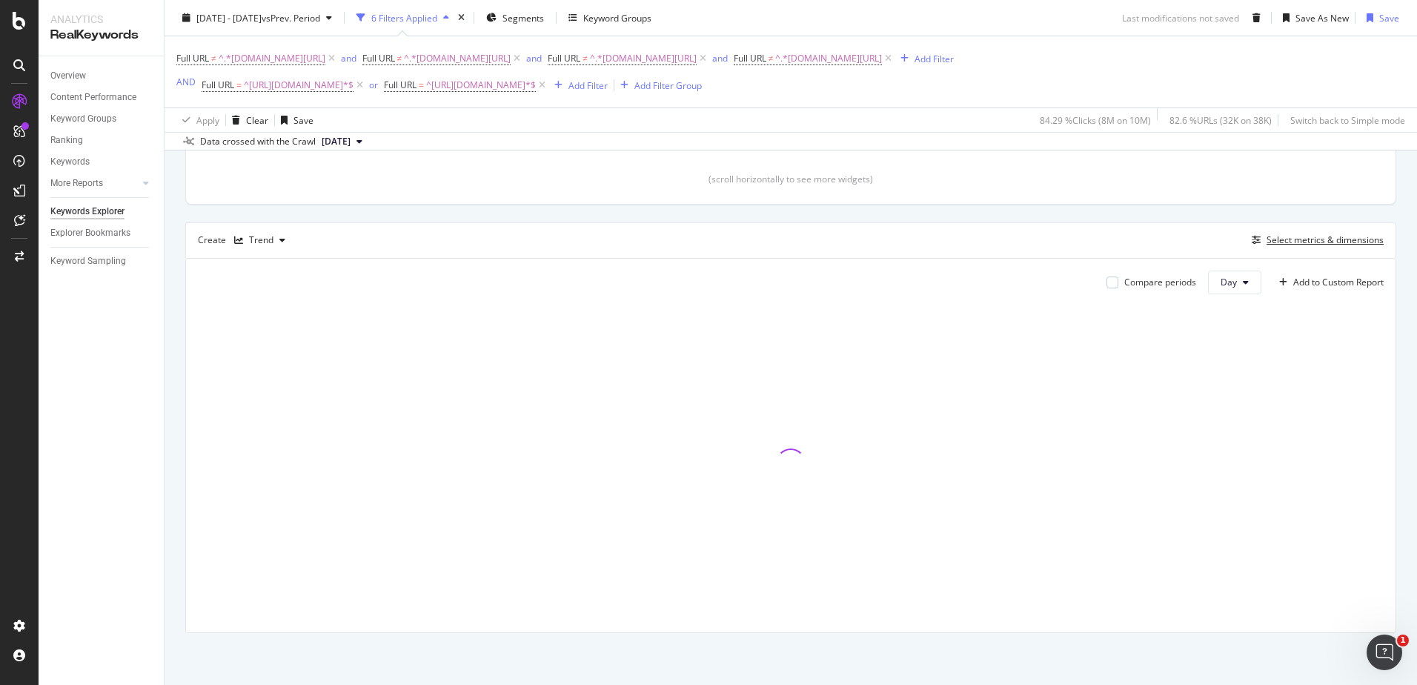
scroll to position [399, 0]
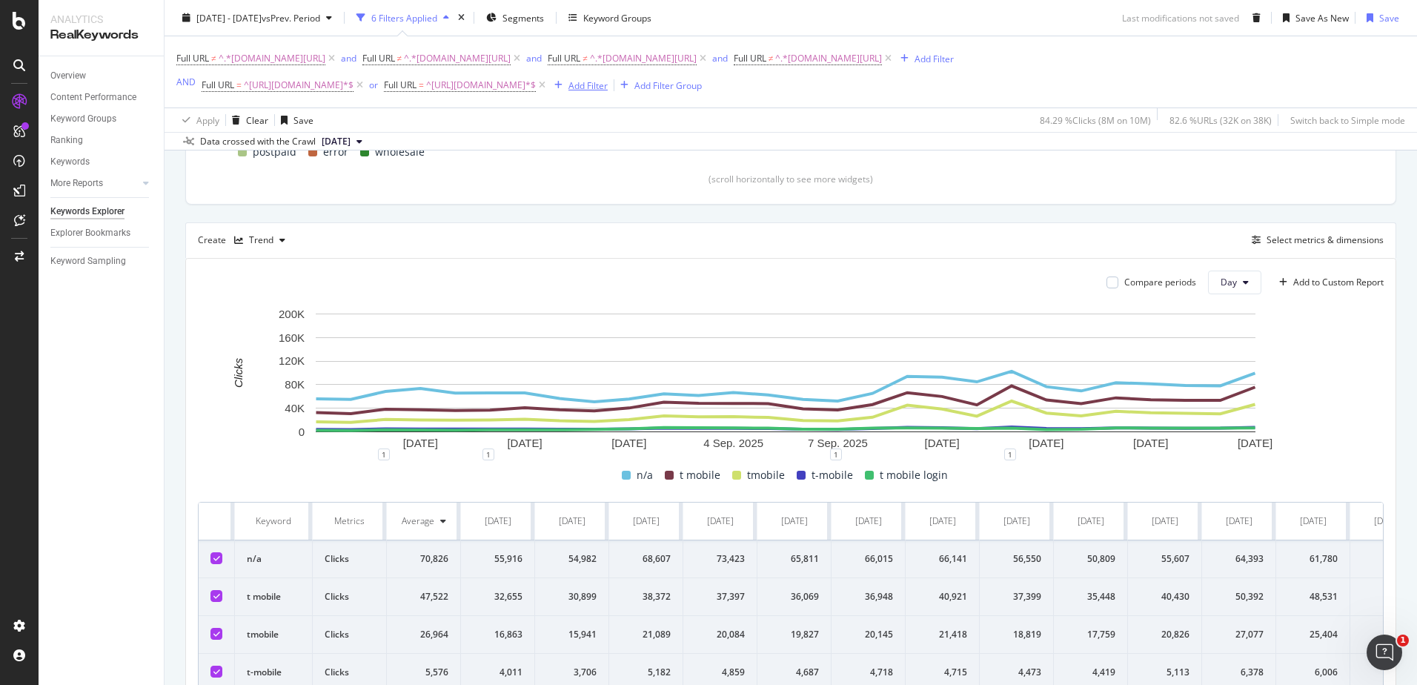
click at [605, 87] on div "Add Filter" at bounding box center [587, 85] width 39 height 13
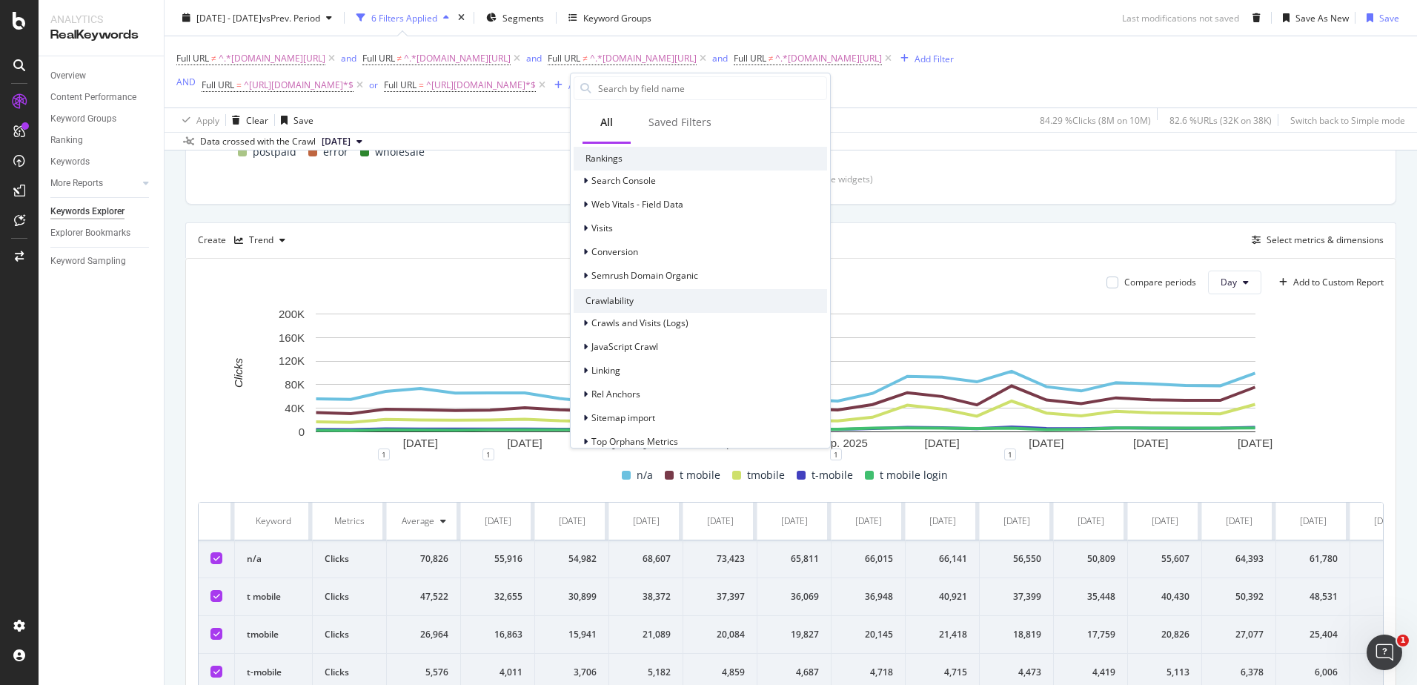
scroll to position [222, 0]
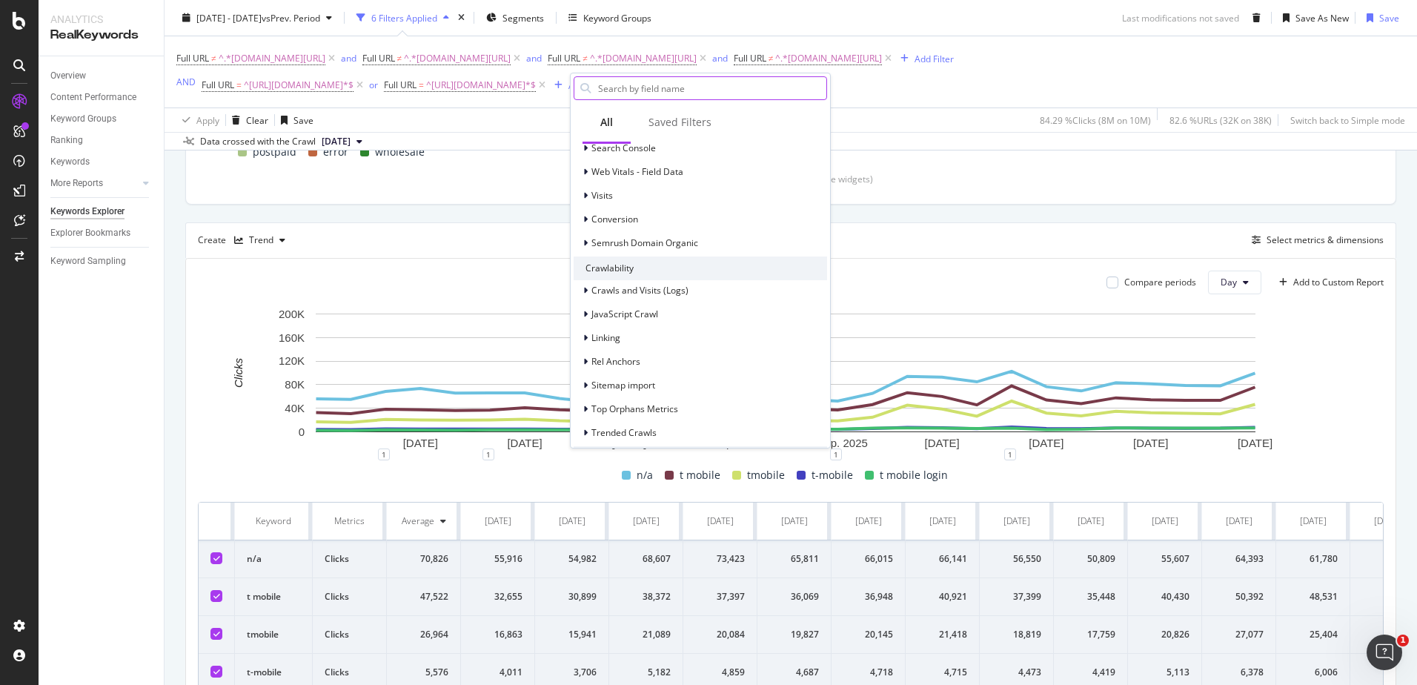
click at [650, 83] on input "text" at bounding box center [712, 88] width 230 height 22
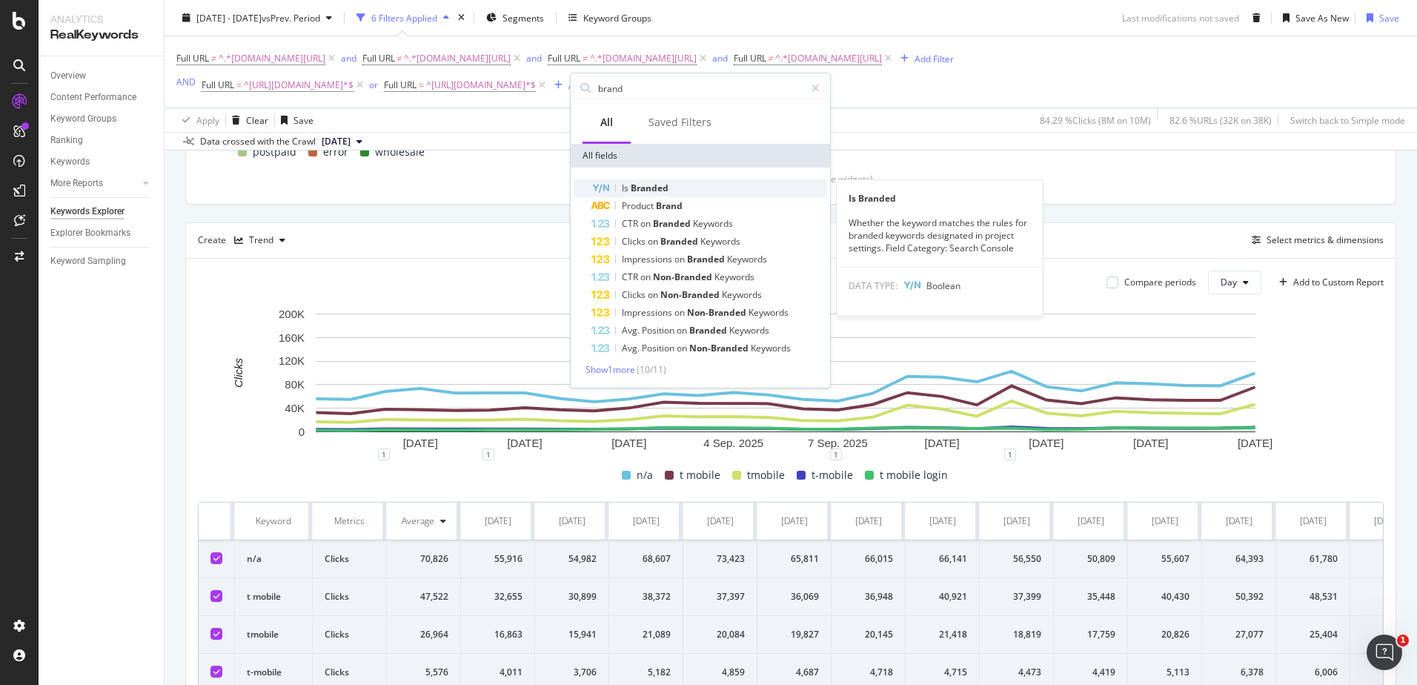
type input "brand"
click at [646, 186] on span "Branded" at bounding box center [650, 188] width 38 height 13
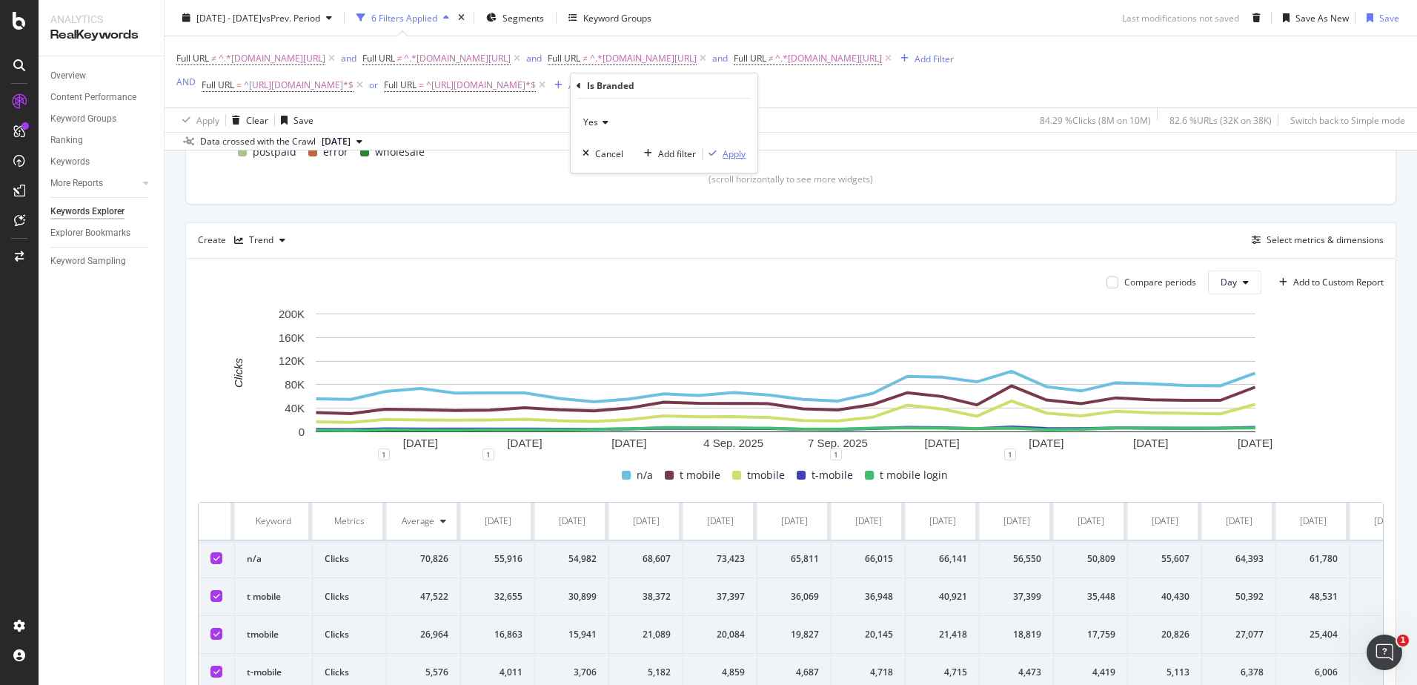
click at [723, 151] on div "Apply" at bounding box center [733, 153] width 23 height 13
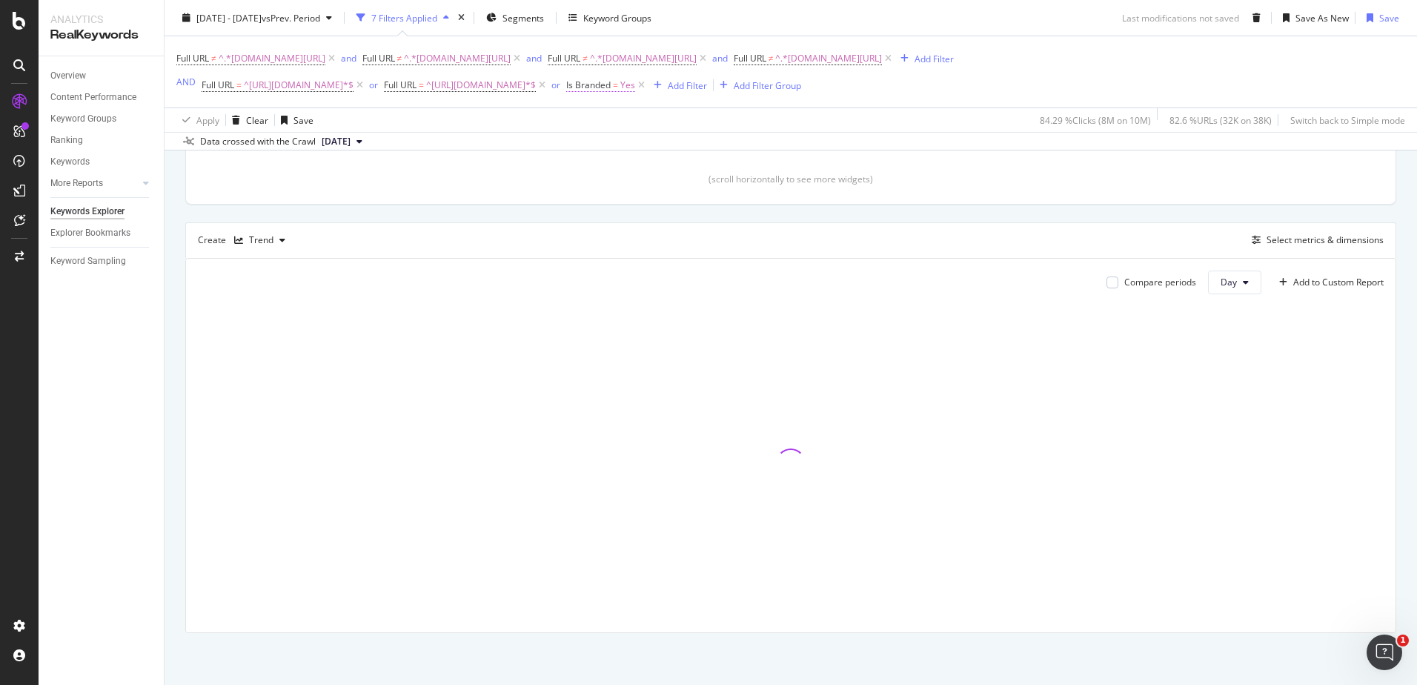
click at [635, 84] on span "Yes" at bounding box center [627, 85] width 15 height 21
click at [632, 116] on div "Yes" at bounding box center [681, 120] width 163 height 24
click at [614, 168] on span "No" at bounding box center [614, 170] width 12 height 13
click at [756, 155] on div "Apply" at bounding box center [751, 151] width 23 height 13
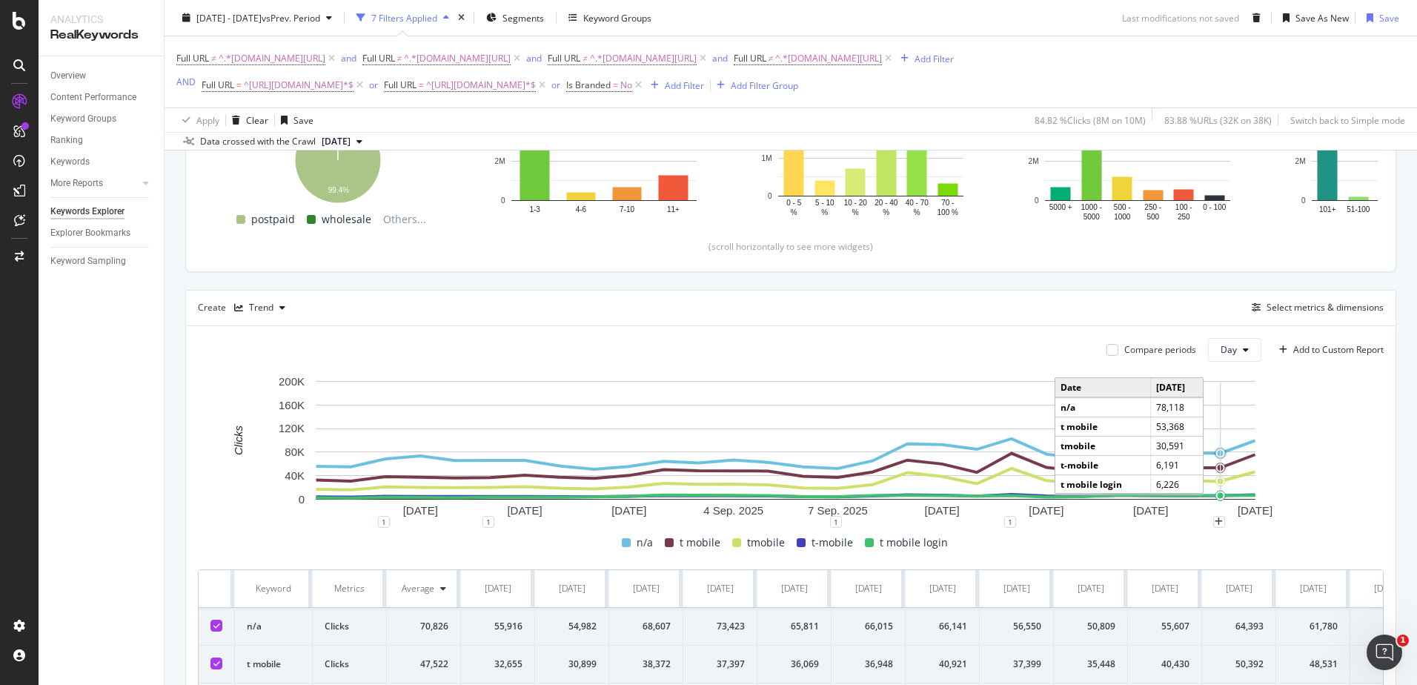
scroll to position [251, 0]
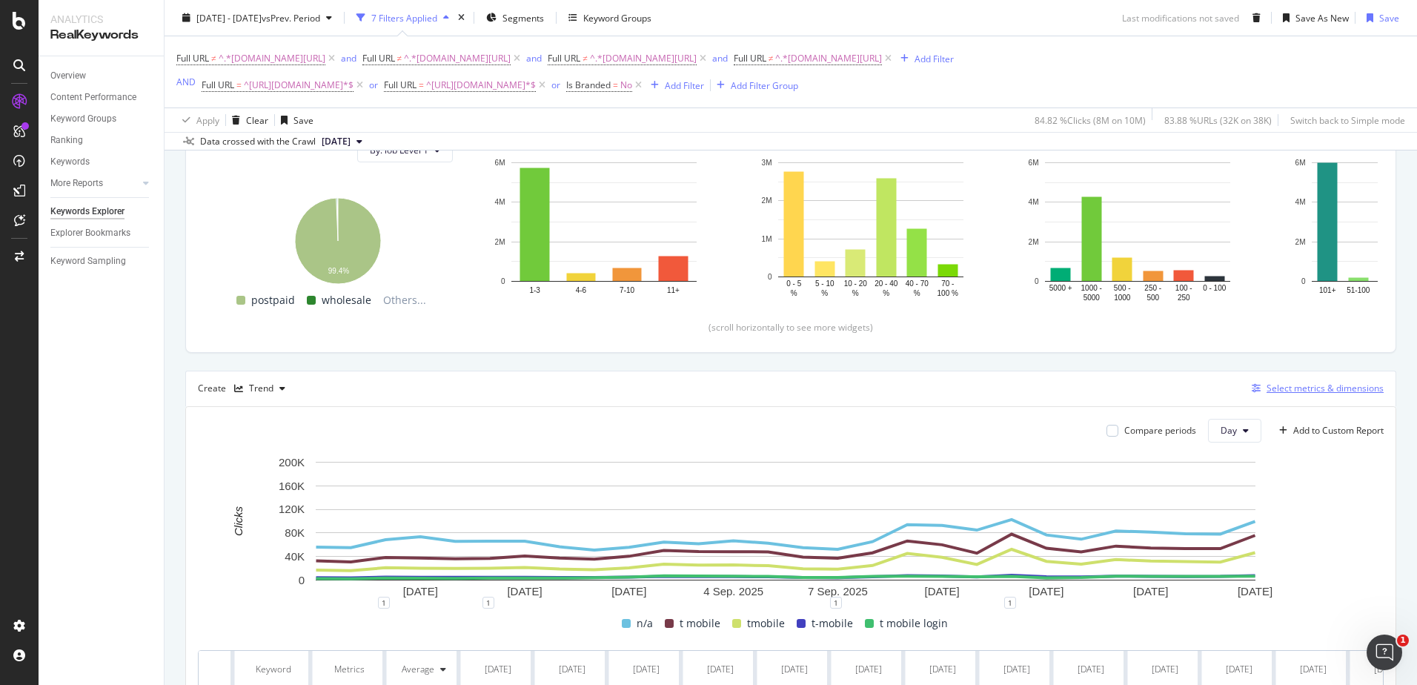
click at [1323, 391] on div "Select metrics & dimensions" at bounding box center [1324, 388] width 117 height 13
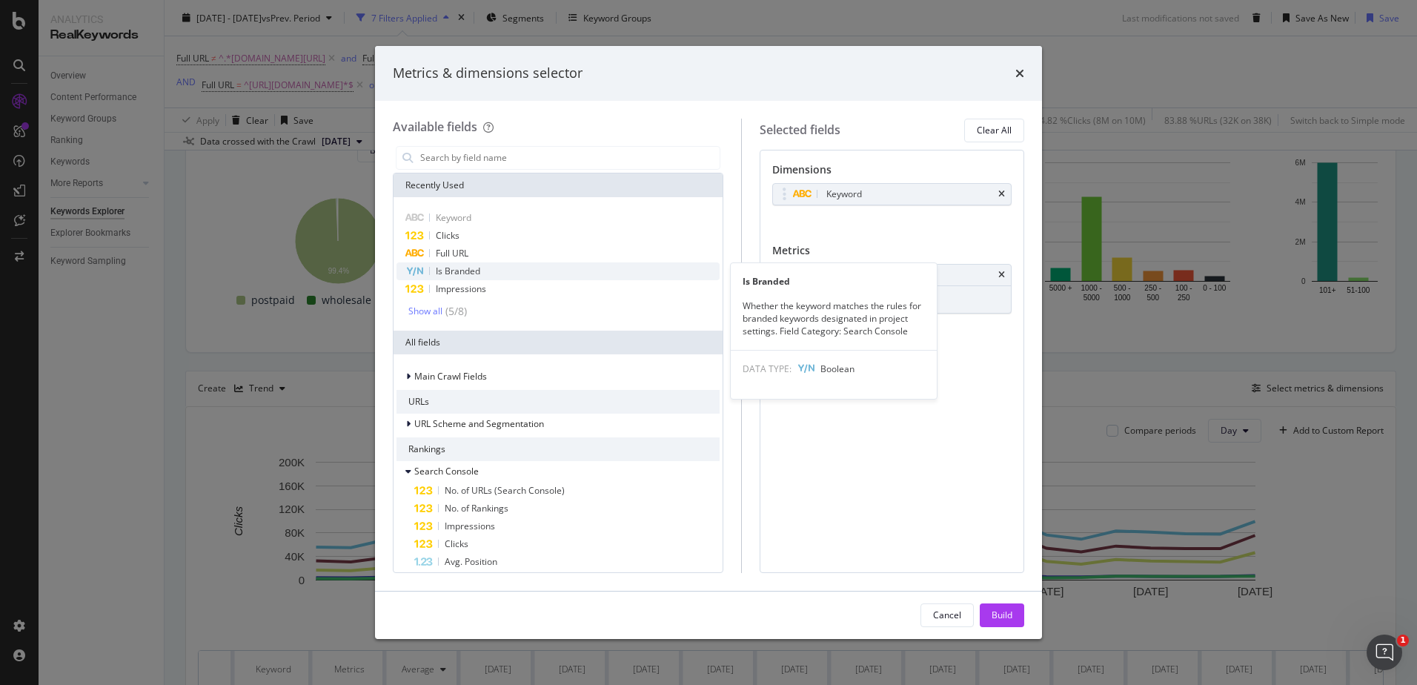
click at [408, 268] on icon "modal" at bounding box center [414, 272] width 17 height 10
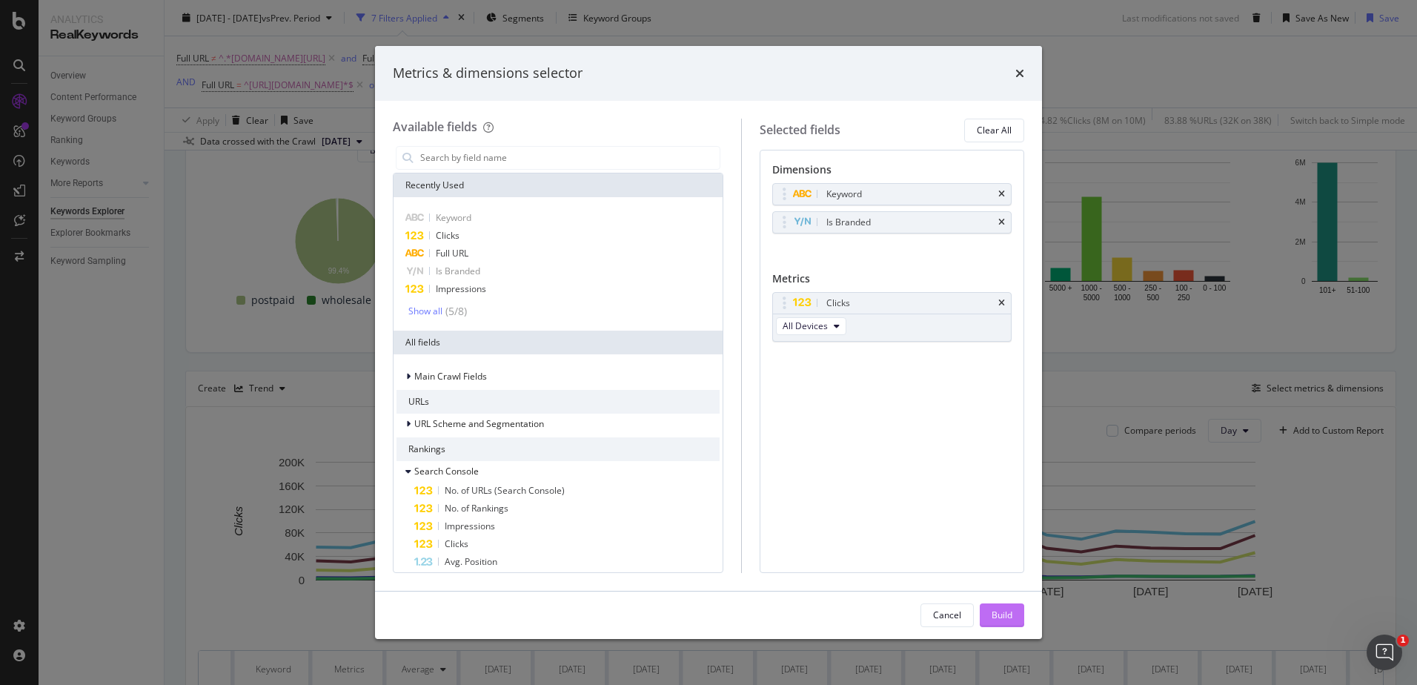
click at [997, 618] on div "Build" at bounding box center [1001, 614] width 21 height 13
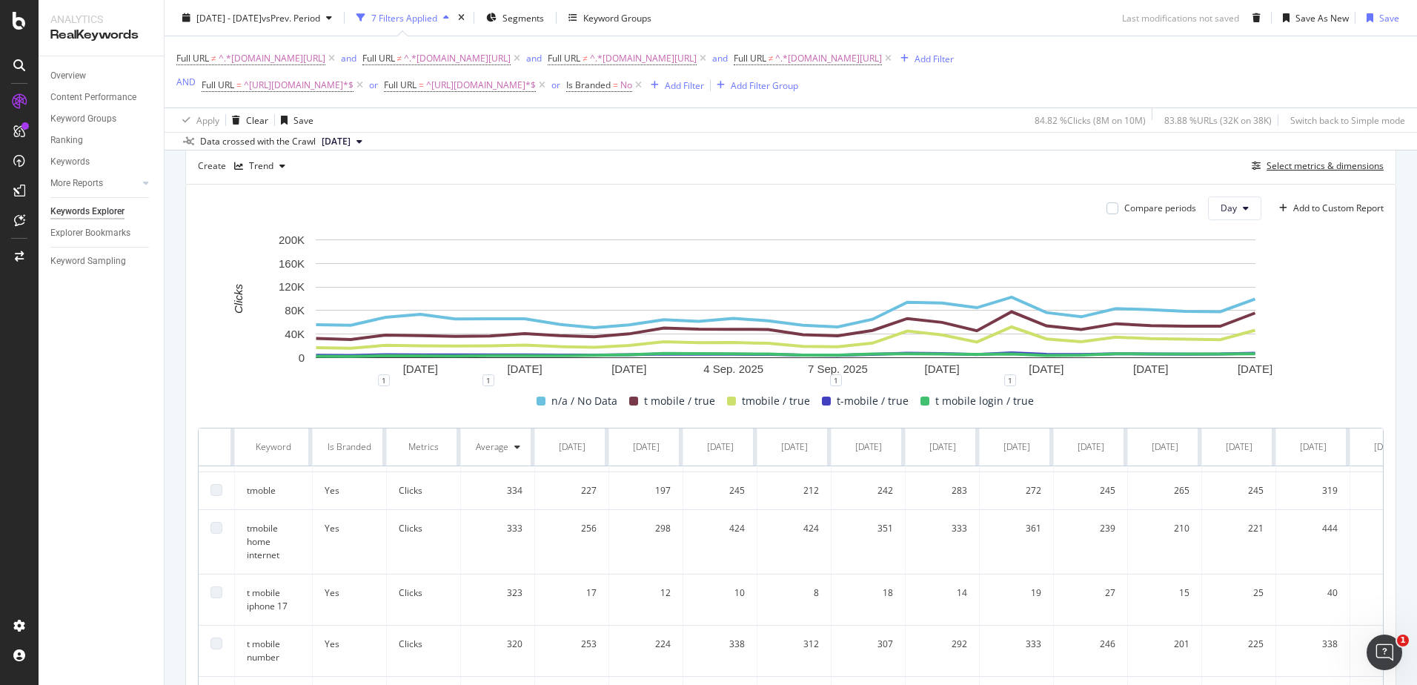
scroll to position [2022, 0]
click at [355, 442] on div "Is Branded" at bounding box center [350, 446] width 50 height 13
click at [1320, 175] on button "Select metrics & dimensions" at bounding box center [1315, 166] width 138 height 18
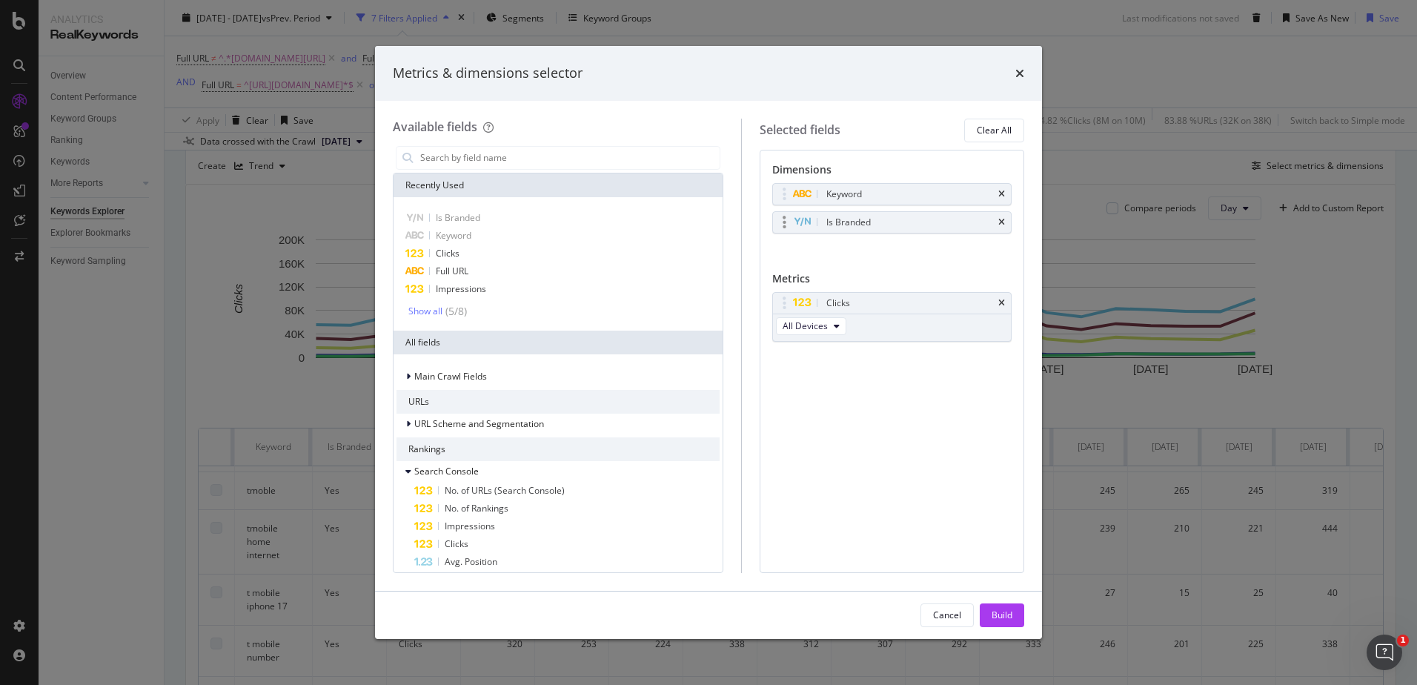
click at [846, 224] on div "Is Branded" at bounding box center [848, 222] width 44 height 15
click at [891, 221] on div "Is Branded" at bounding box center [909, 222] width 172 height 15
click at [1017, 71] on icon "times" at bounding box center [1019, 73] width 9 height 12
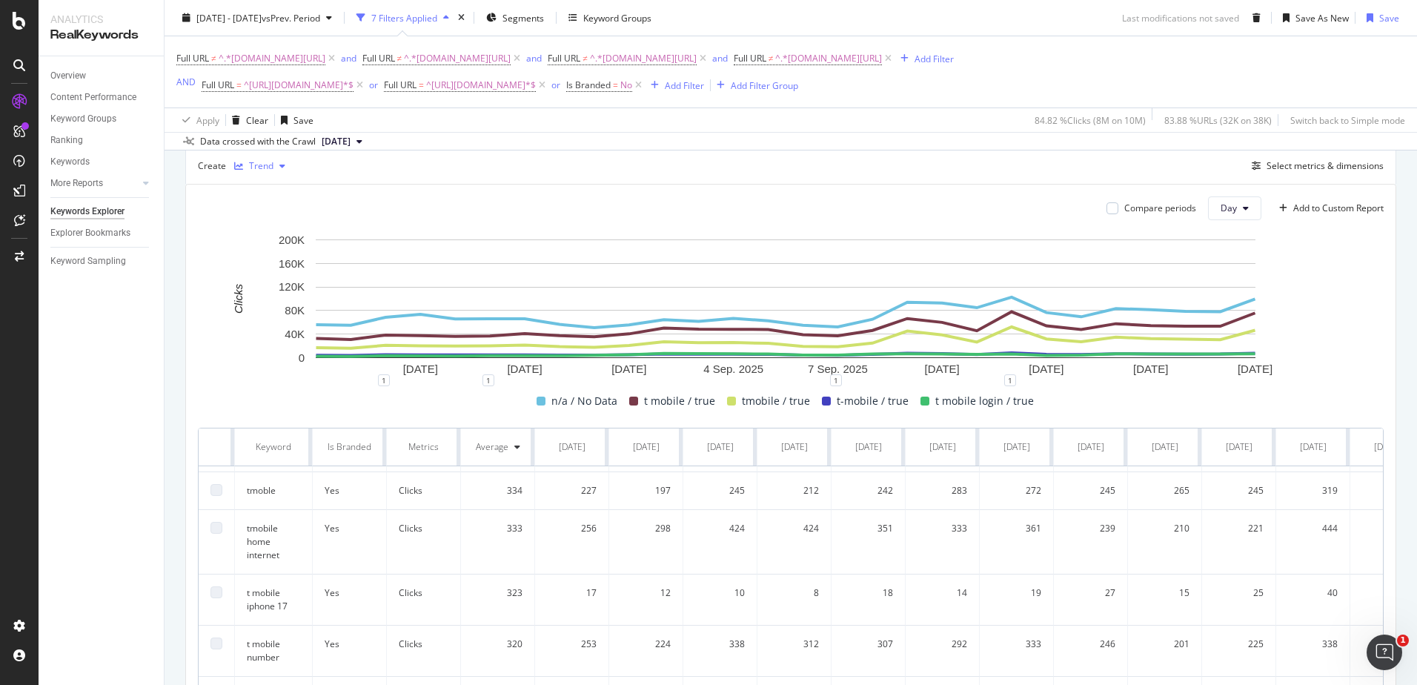
click at [259, 166] on div "Trend" at bounding box center [261, 166] width 24 height 9
click at [278, 190] on div "Table" at bounding box center [275, 191] width 23 height 13
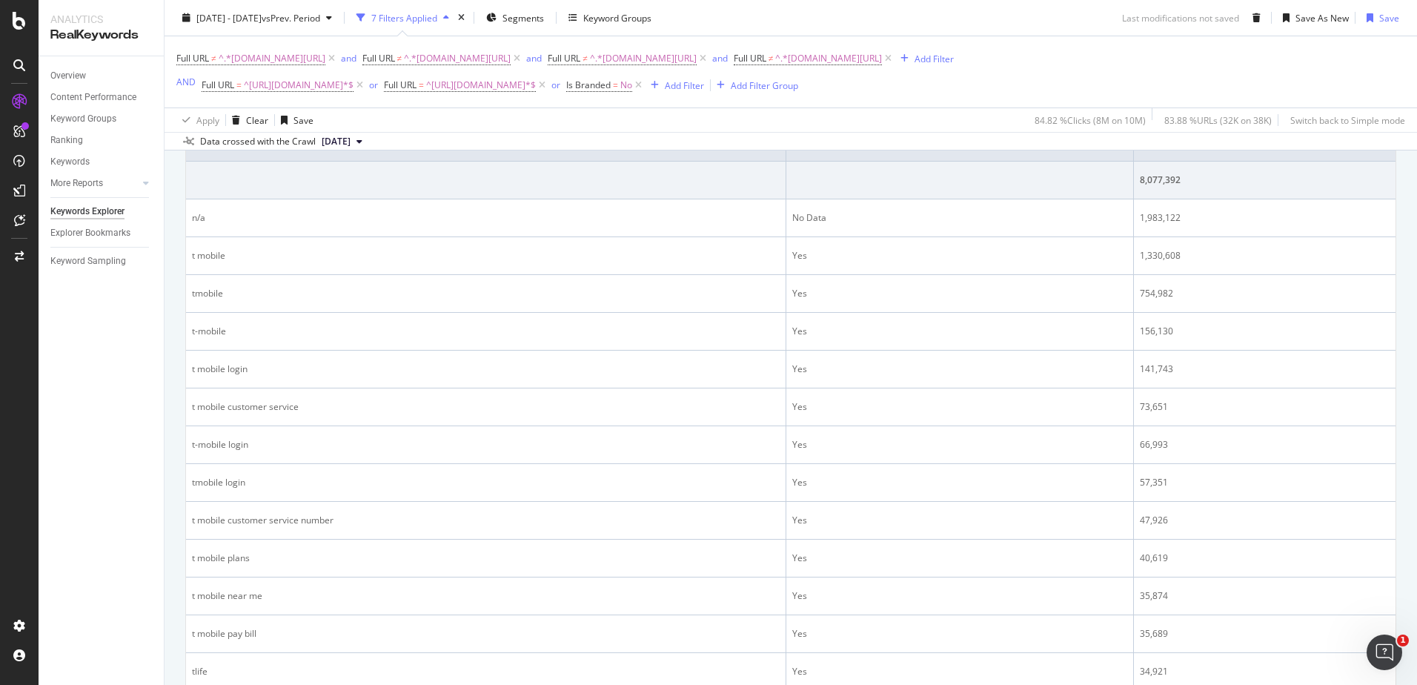
scroll to position [323, 0]
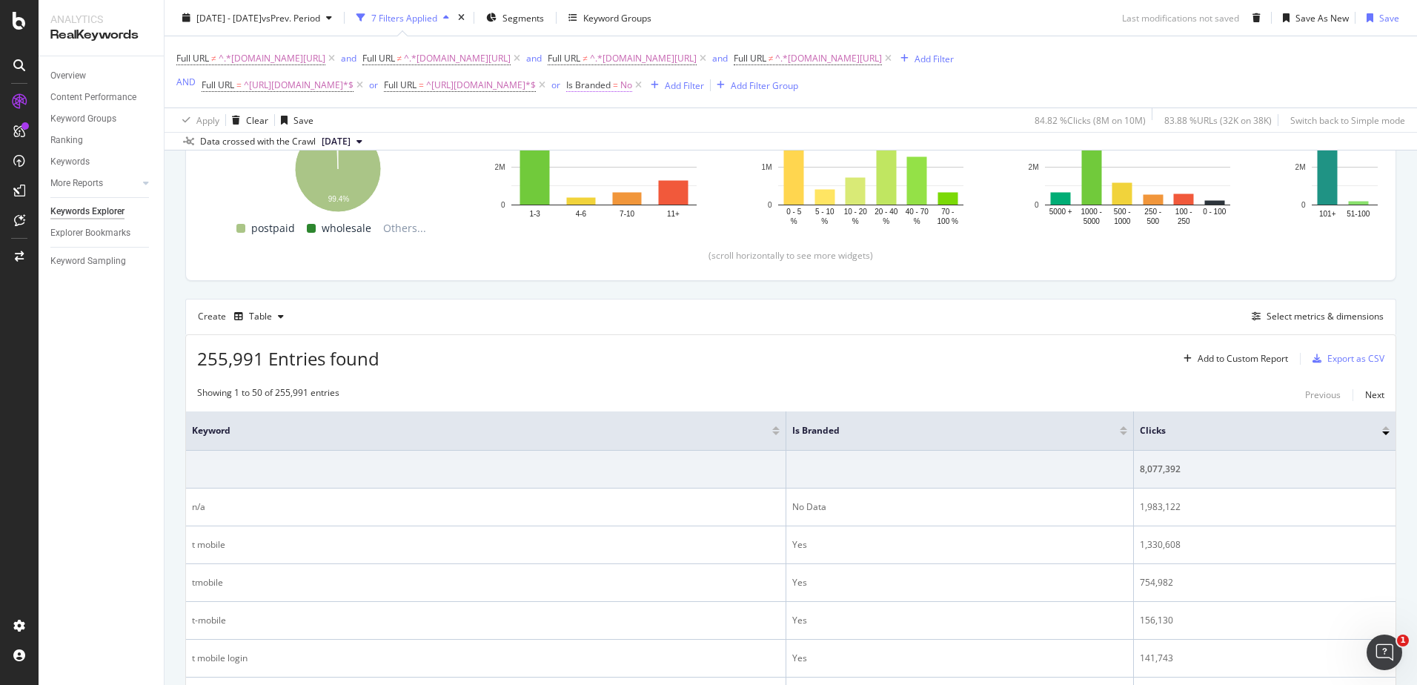
click at [609, 85] on span "Is Branded" at bounding box center [588, 85] width 44 height 13
click at [1074, 59] on div "Full URL ≠ ^.*t-mobile.com/home-internet.*$ and Full URL ≠ ^.*t-mobile.com/isp.…" at bounding box center [790, 71] width 1229 height 71
click at [560, 85] on div "or" at bounding box center [555, 85] width 9 height 13
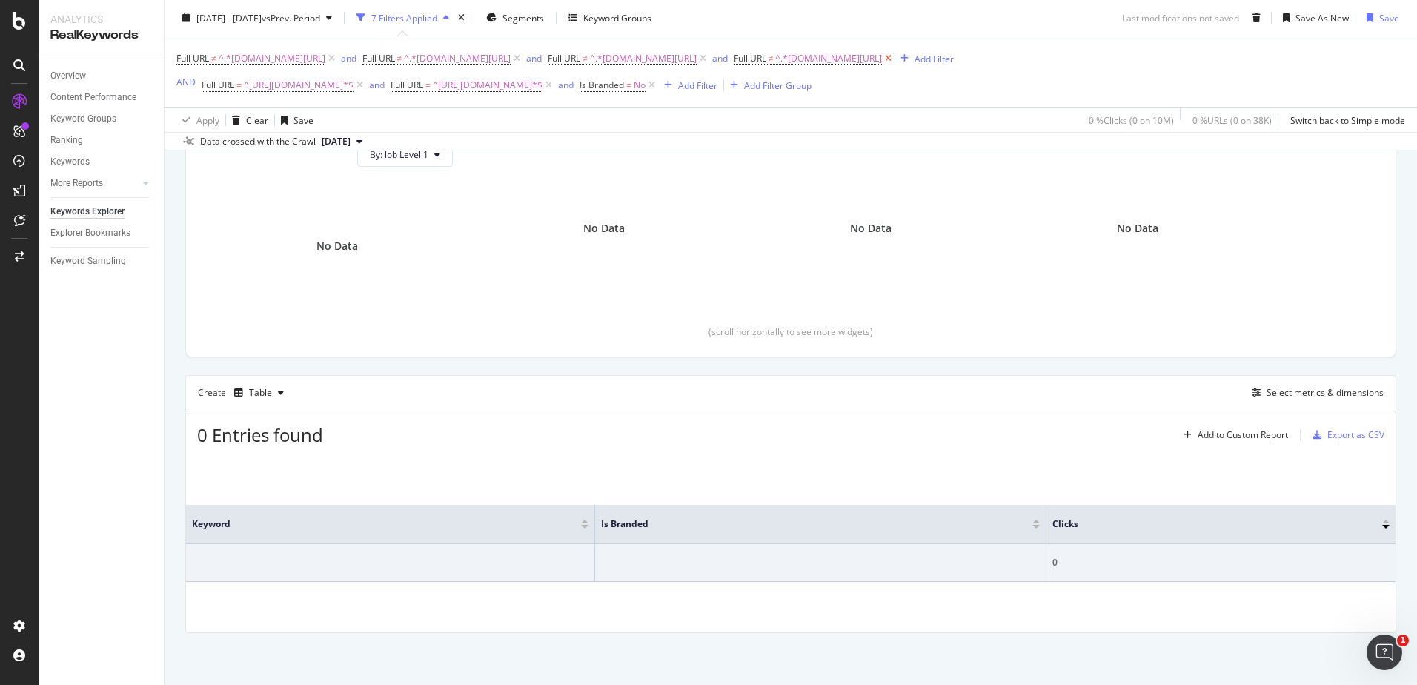
click at [894, 56] on icon at bounding box center [888, 58] width 13 height 15
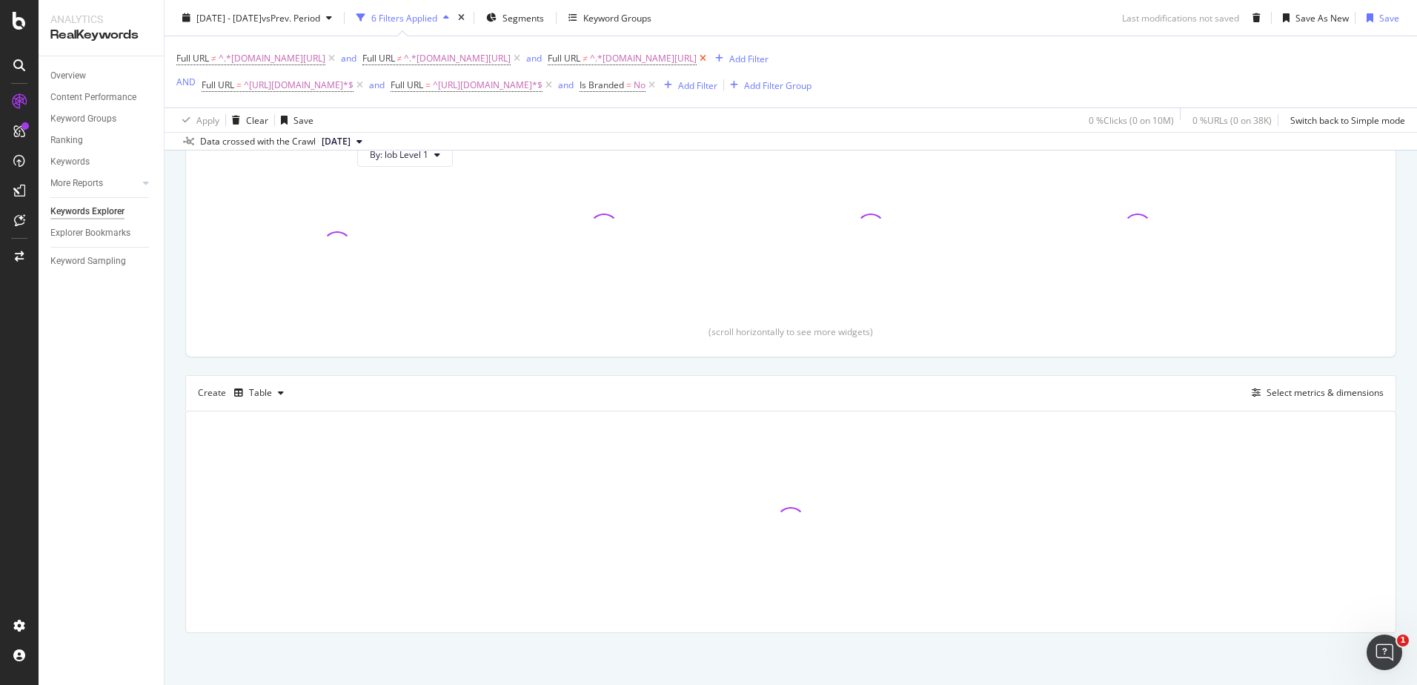
click at [709, 57] on icon at bounding box center [703, 58] width 13 height 15
click at [523, 60] on icon at bounding box center [517, 58] width 13 height 15
click at [555, 85] on icon at bounding box center [548, 85] width 13 height 15
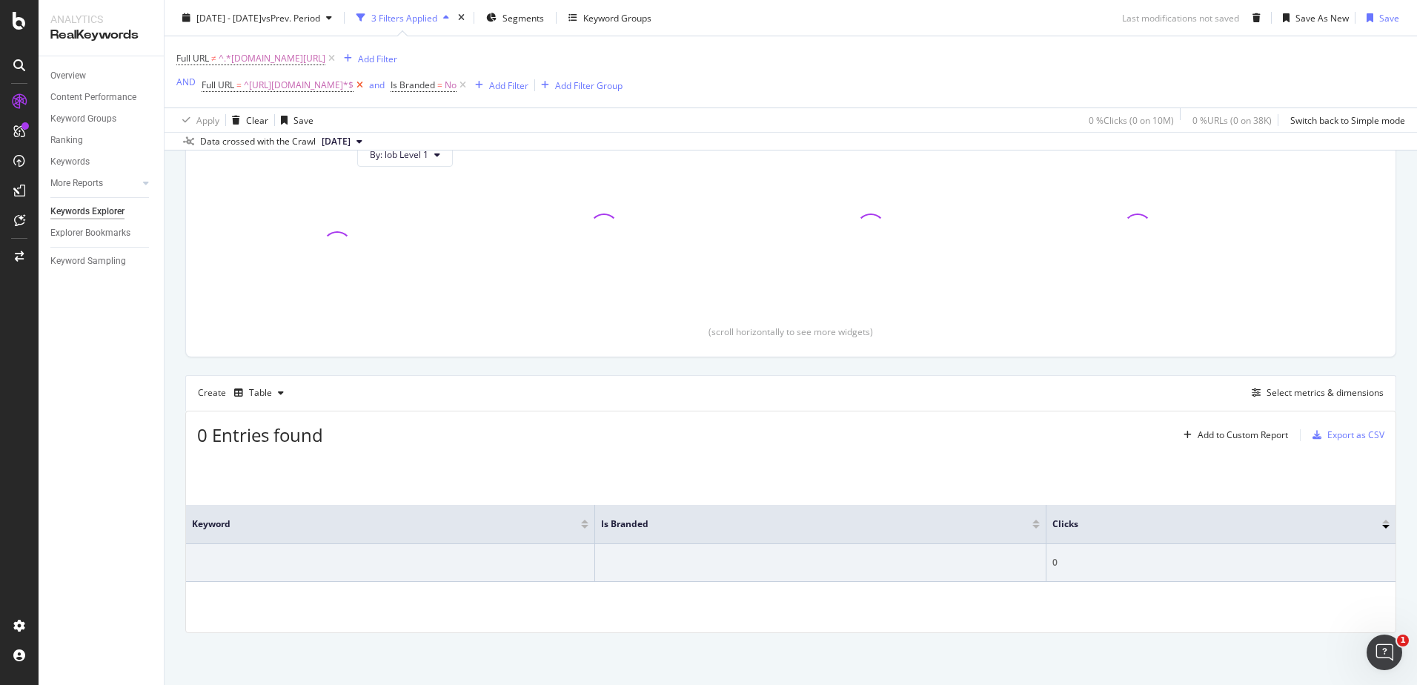
click at [366, 84] on icon at bounding box center [359, 85] width 13 height 15
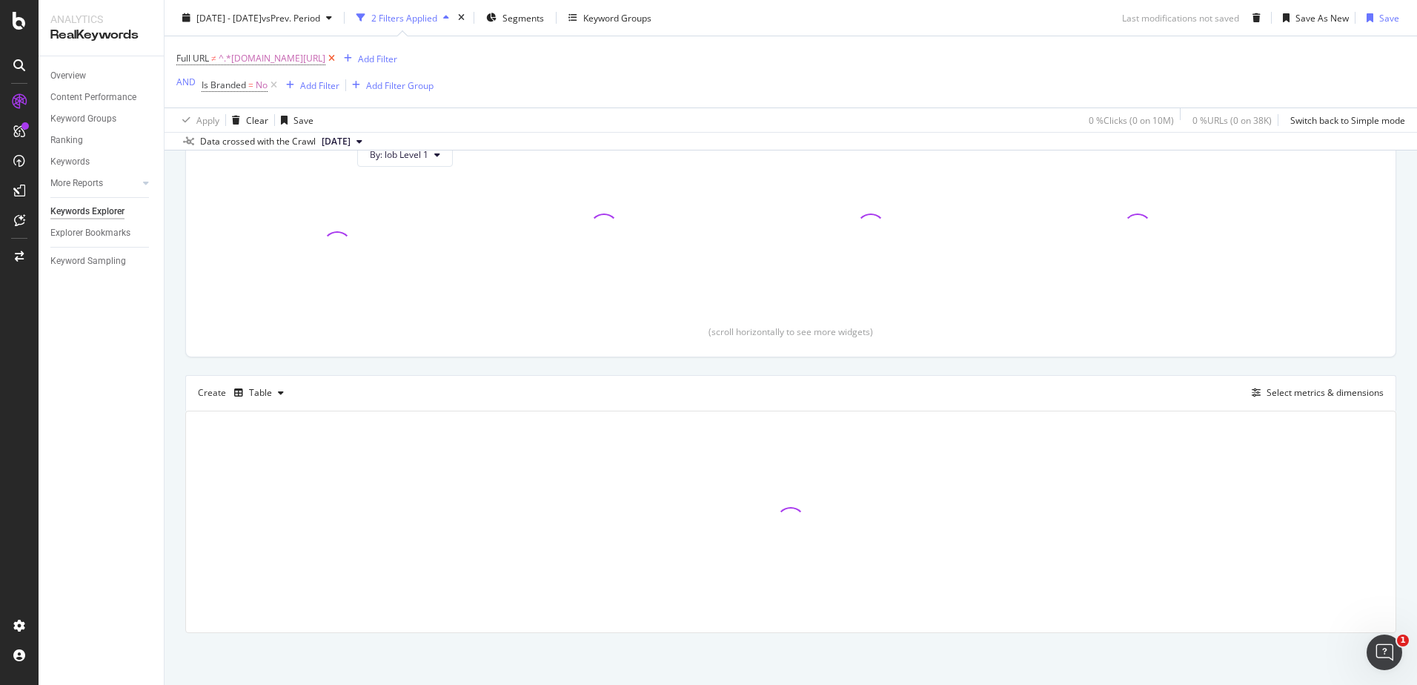
click at [338, 51] on icon at bounding box center [331, 58] width 13 height 15
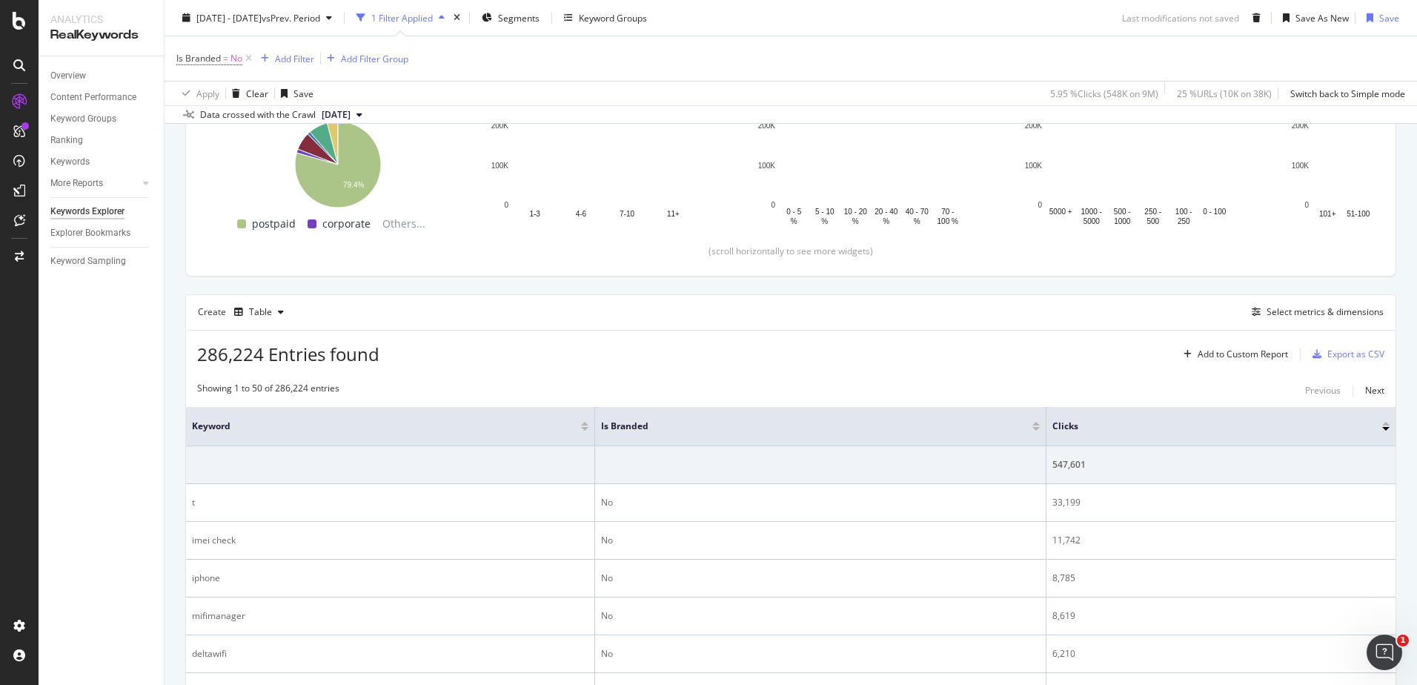
scroll to position [296, 0]
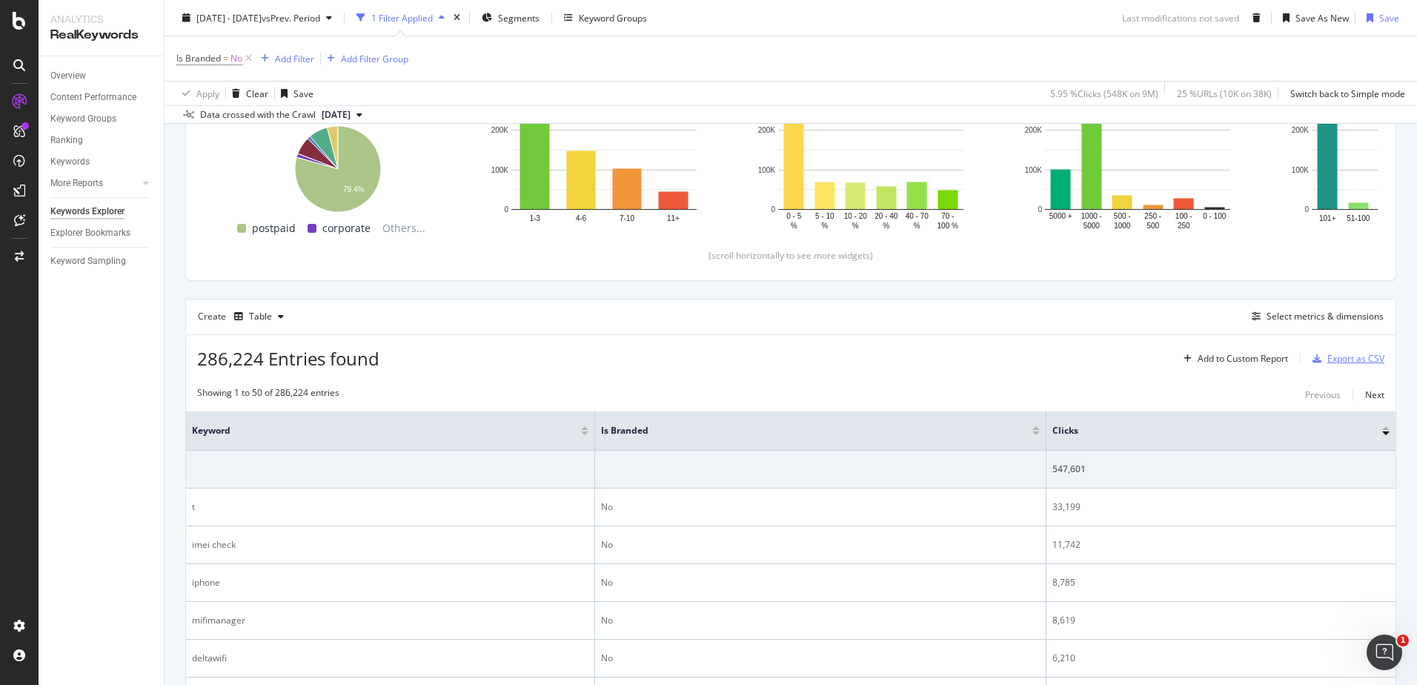
click at [1349, 363] on div "Export as CSV" at bounding box center [1355, 358] width 57 height 13
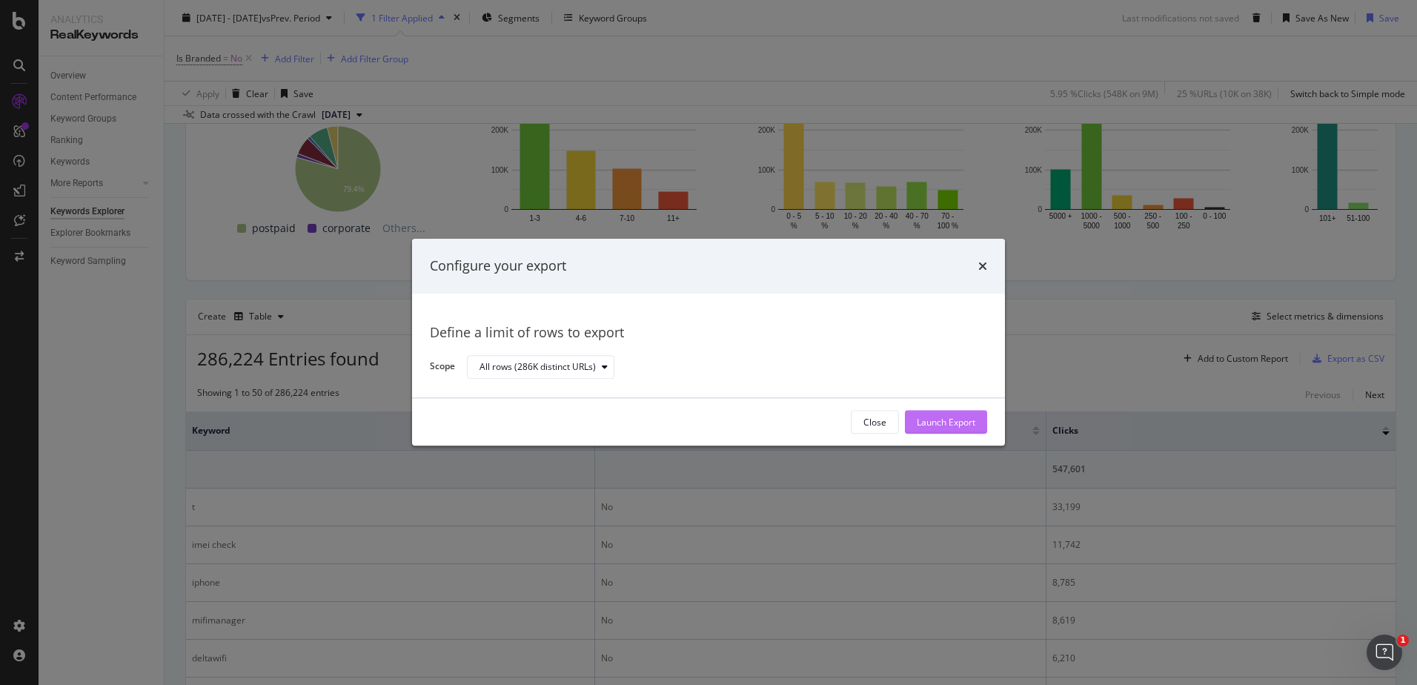
click at [931, 419] on div "Launch Export" at bounding box center [946, 422] width 59 height 13
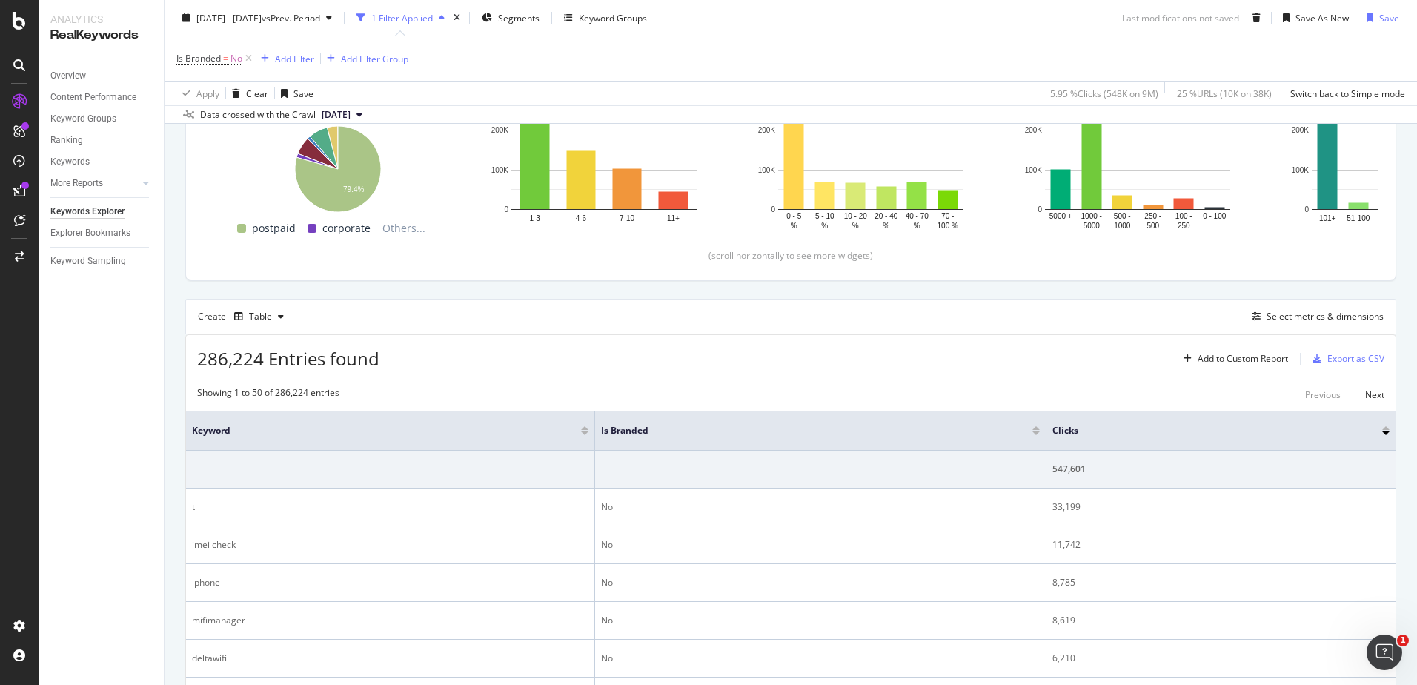
click at [926, 45] on div "Is Branded = No Add Filter Add Filter Group" at bounding box center [790, 58] width 1229 height 44
